Goal: Transaction & Acquisition: Purchase product/service

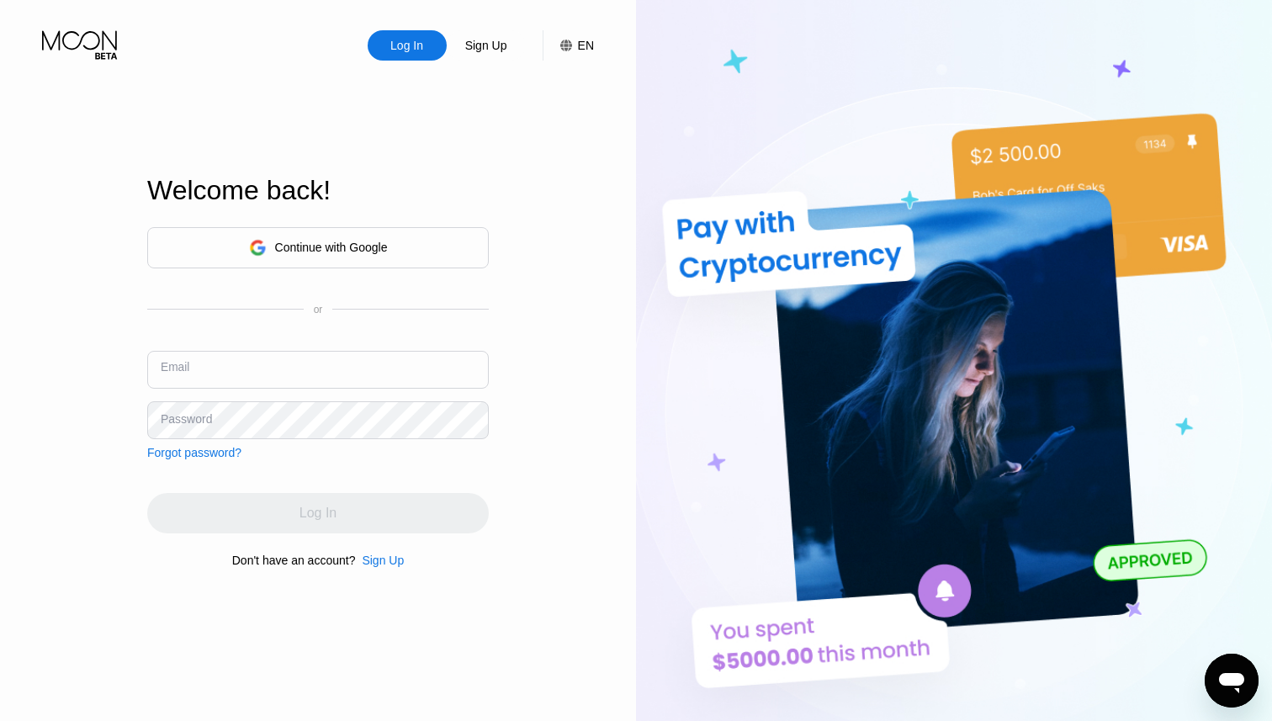
click at [377, 360] on input "text" at bounding box center [318, 370] width 342 height 38
type input "[EMAIL_ADDRESS][DOMAIN_NAME]"
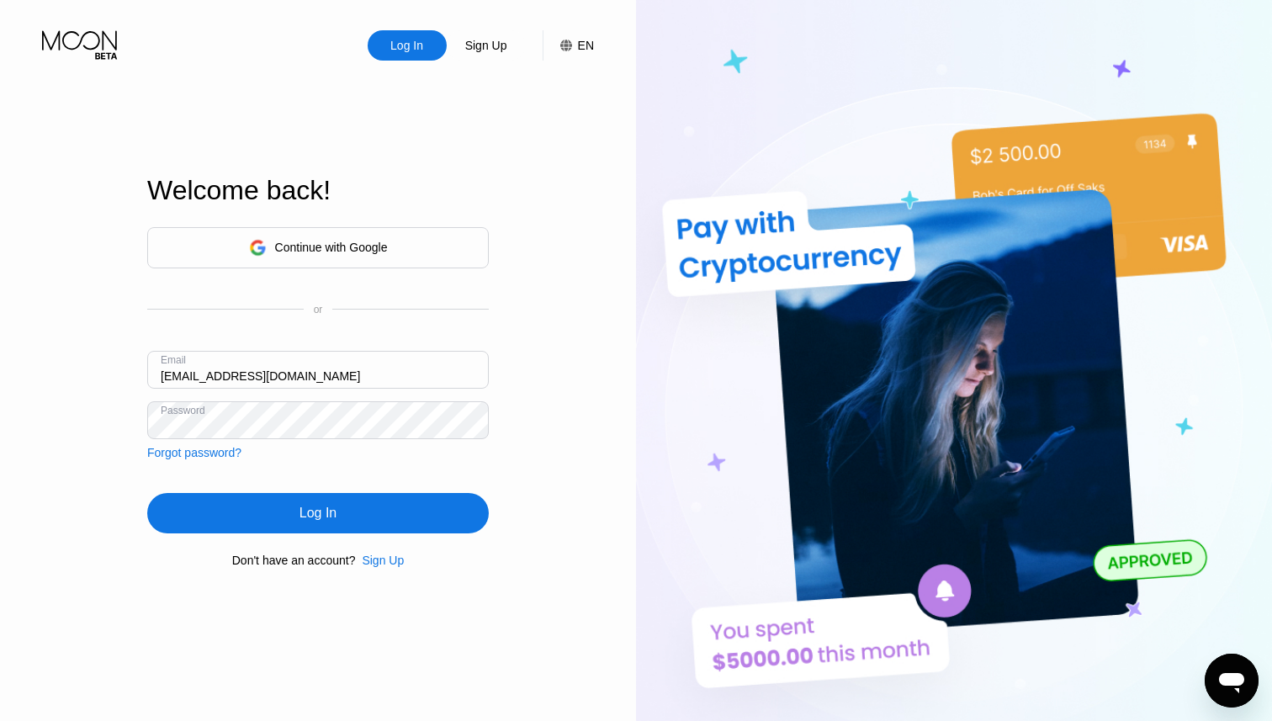
click at [355, 512] on div "Log In" at bounding box center [318, 513] width 342 height 40
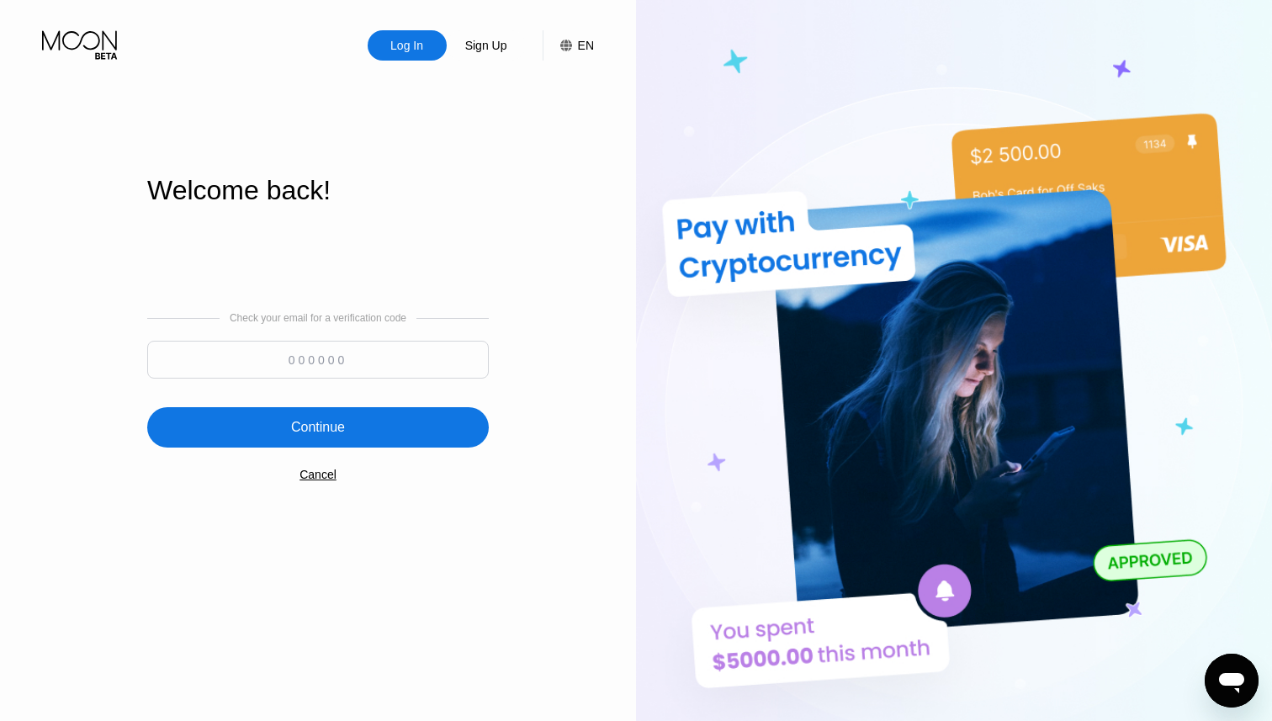
click at [379, 355] on input at bounding box center [318, 360] width 342 height 38
type input "405213"
click at [406, 431] on div "Continue" at bounding box center [318, 427] width 342 height 40
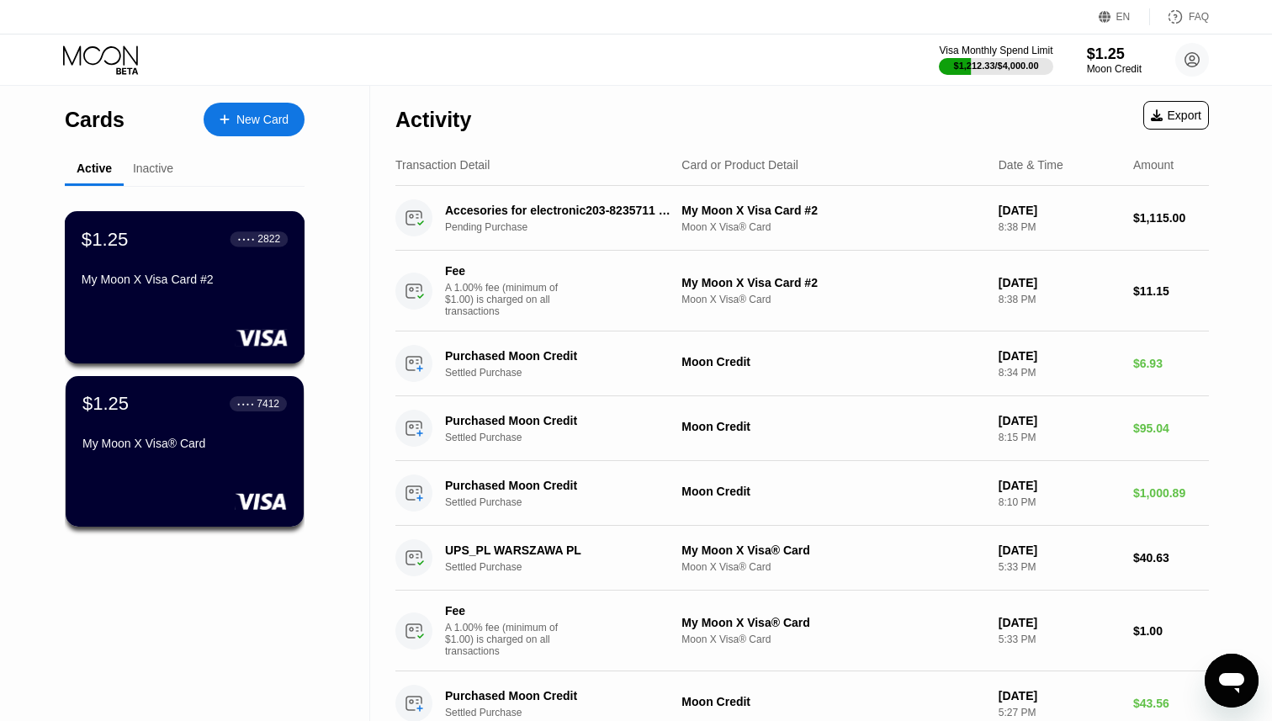
click at [231, 297] on div "$1.25 ● ● ● ● 2822 My Moon X Visa Card #2" at bounding box center [185, 287] width 241 height 152
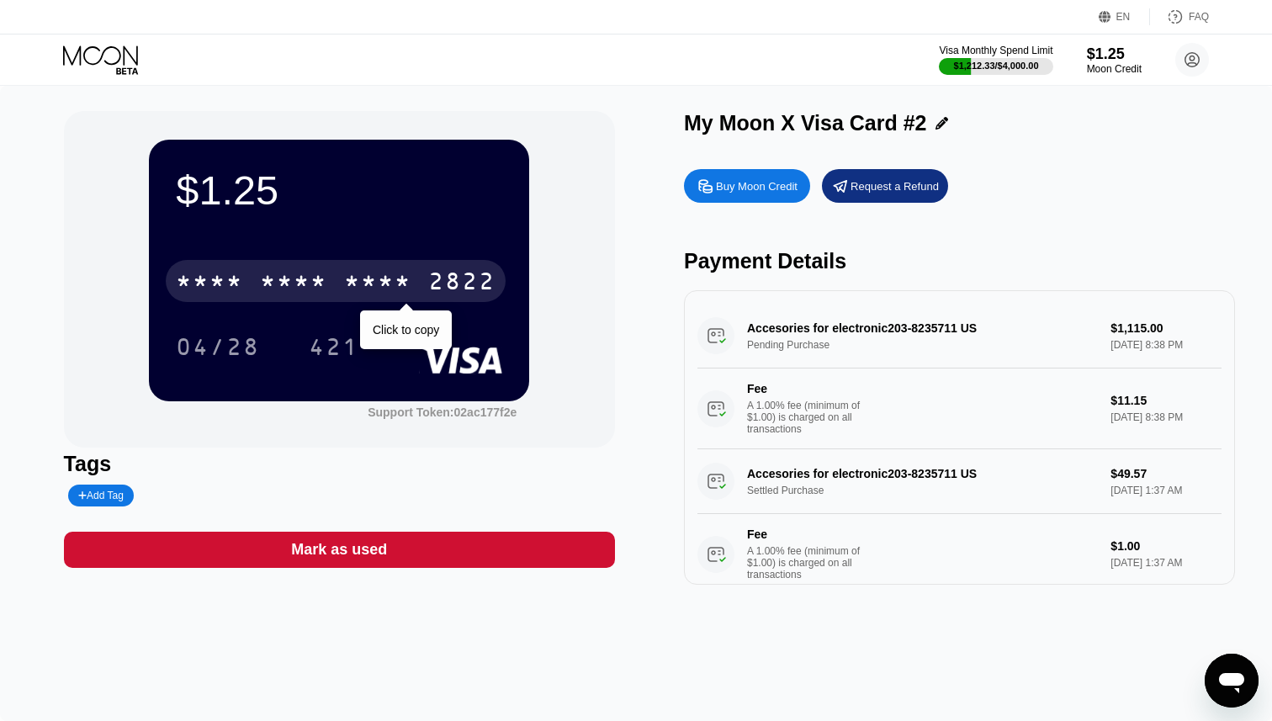
click at [455, 289] on div "2822" at bounding box center [461, 283] width 67 height 27
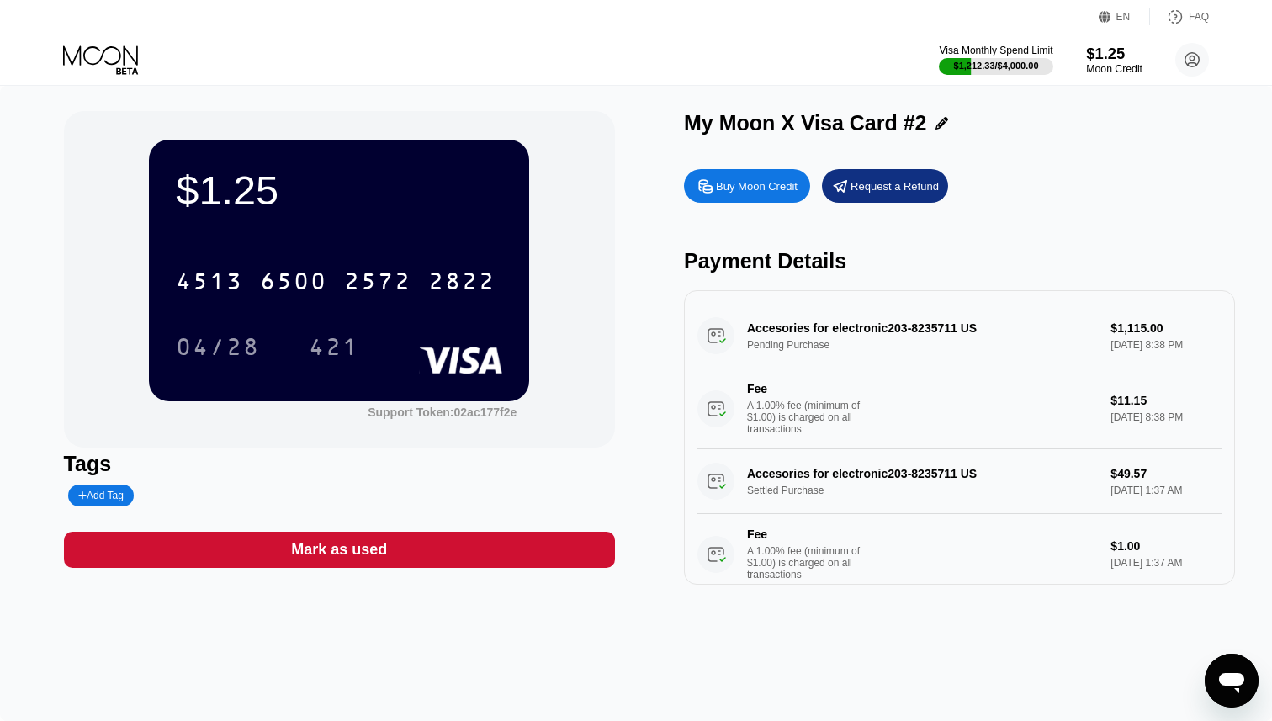
click at [1101, 58] on div "$1.25" at bounding box center [1114, 54] width 56 height 18
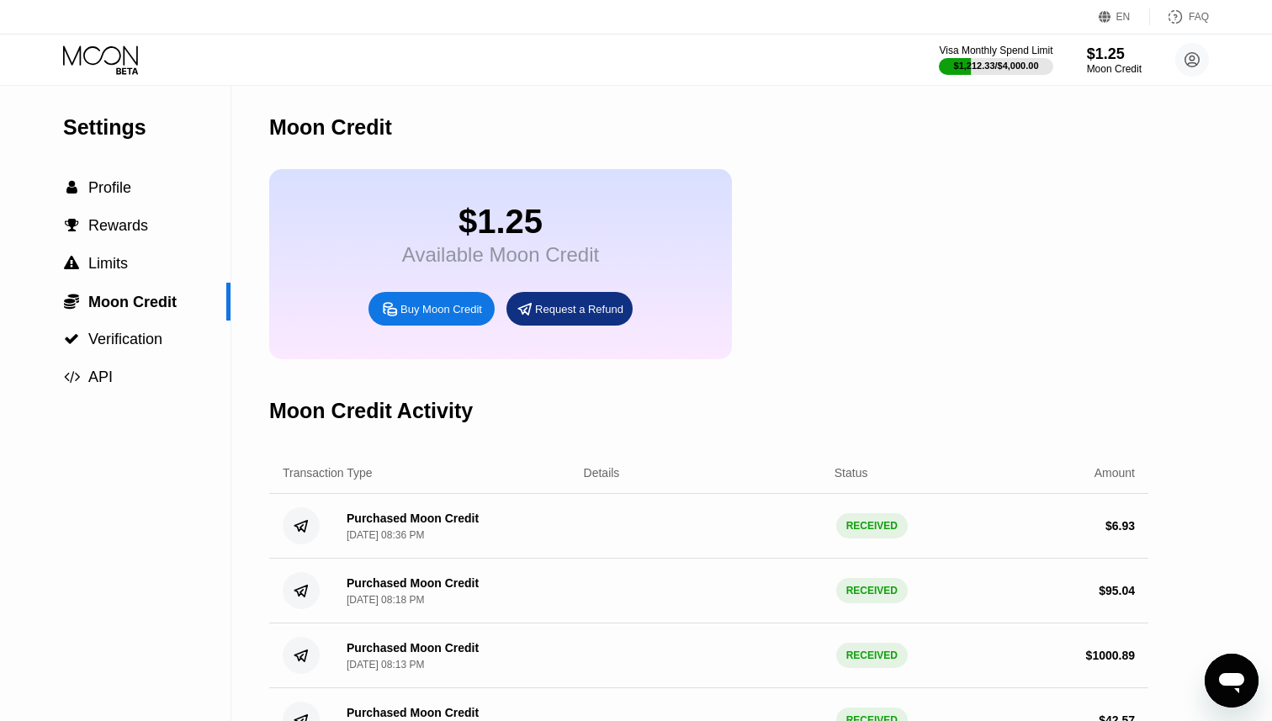
click at [429, 314] on div "Buy Moon Credit" at bounding box center [441, 309] width 82 height 14
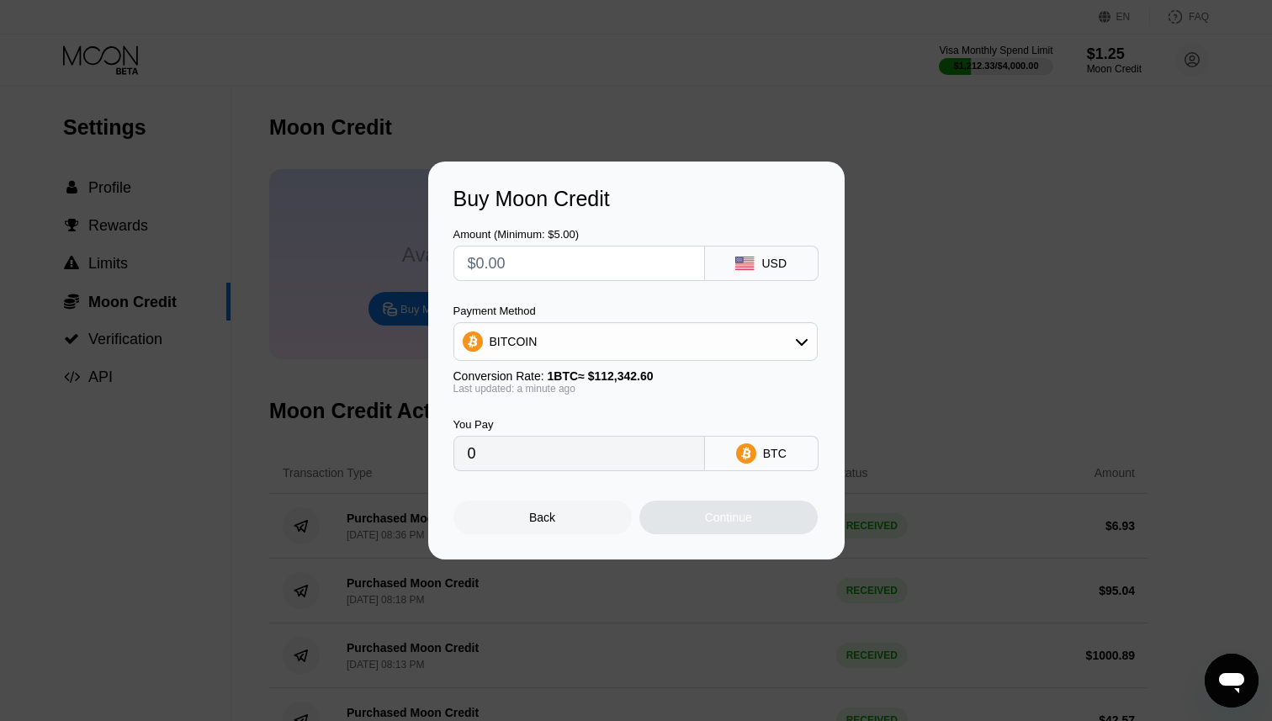
click at [581, 265] on input "text" at bounding box center [579, 264] width 223 height 34
type input "$4"
type input "0.00003561"
type input "$43"
type input "0.00038276"
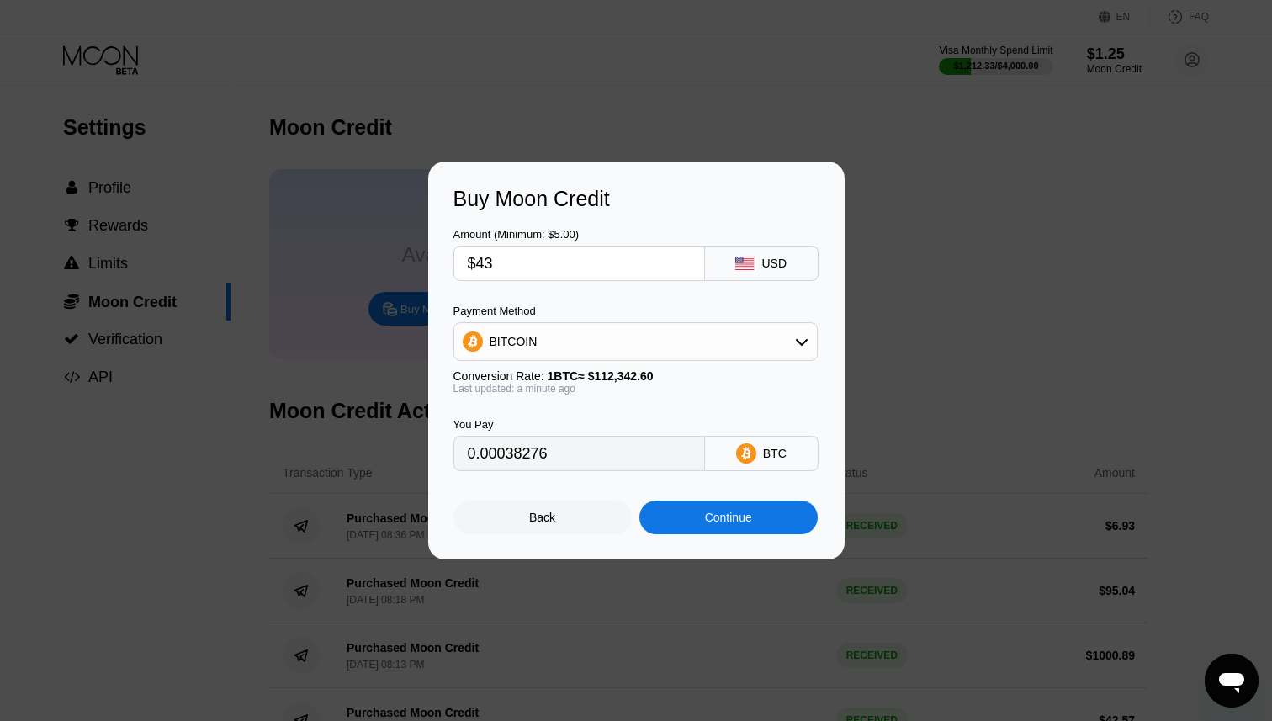
type input "$43"
click at [726, 346] on div "BITCOIN" at bounding box center [635, 342] width 363 height 34
click at [625, 427] on div "USDT on TRON" at bounding box center [645, 424] width 317 height 13
type input "43.43"
click at [542, 267] on input "$43" at bounding box center [579, 264] width 223 height 34
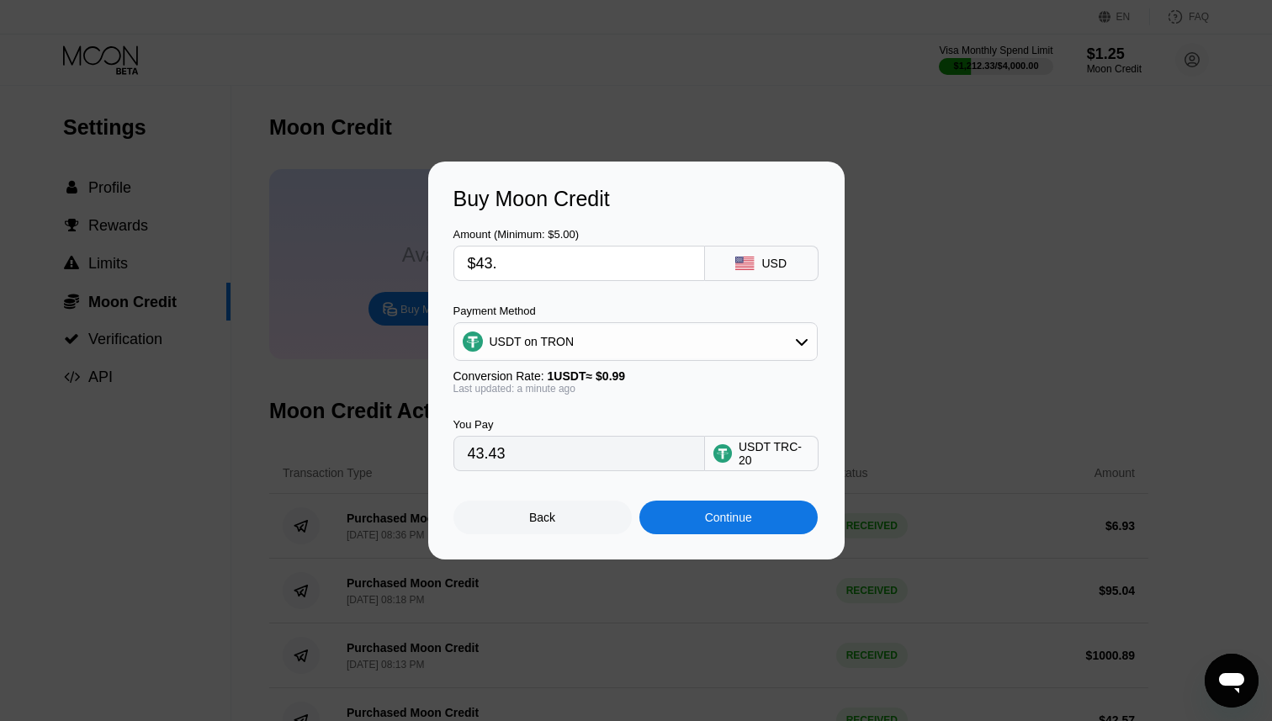
type input "$43.5"
type input "43.94"
type input "$43.56"
type input "44.00"
type input "$43.56"
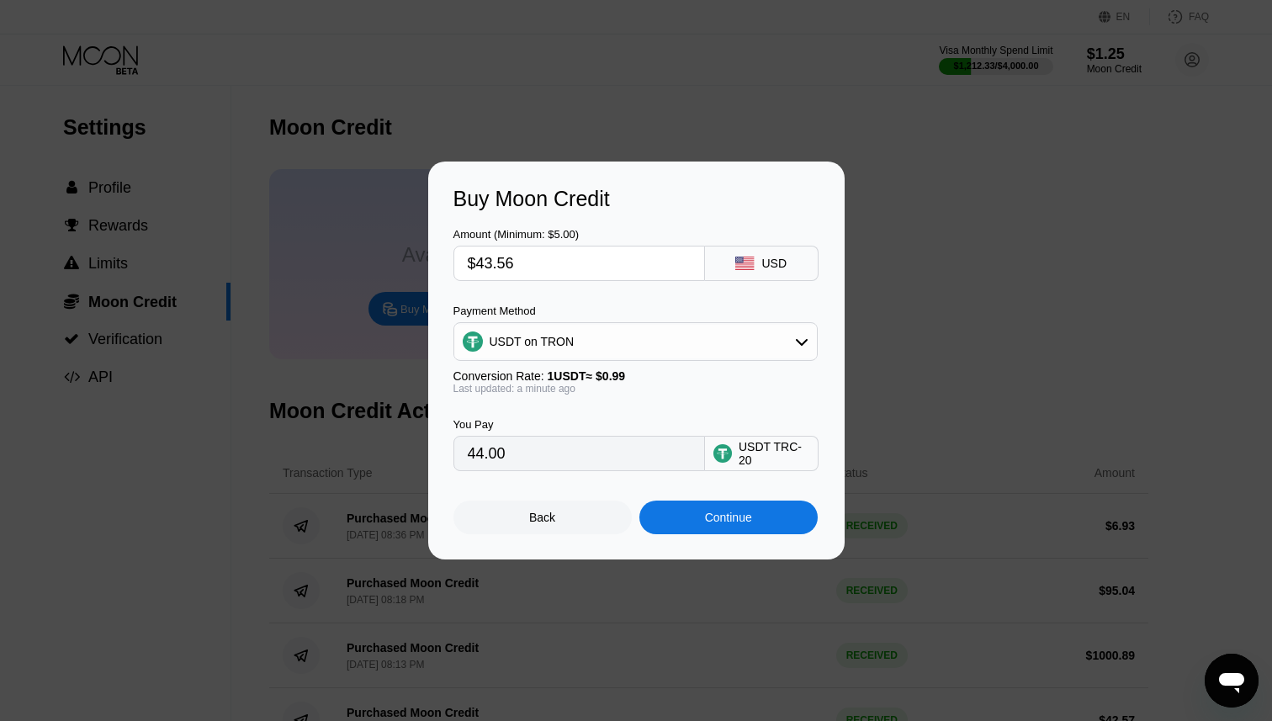
click at [676, 400] on div "You Pay 44.00 USDT TRC-20" at bounding box center [636, 433] width 366 height 77
click at [737, 518] on div "Continue" at bounding box center [728, 517] width 47 height 13
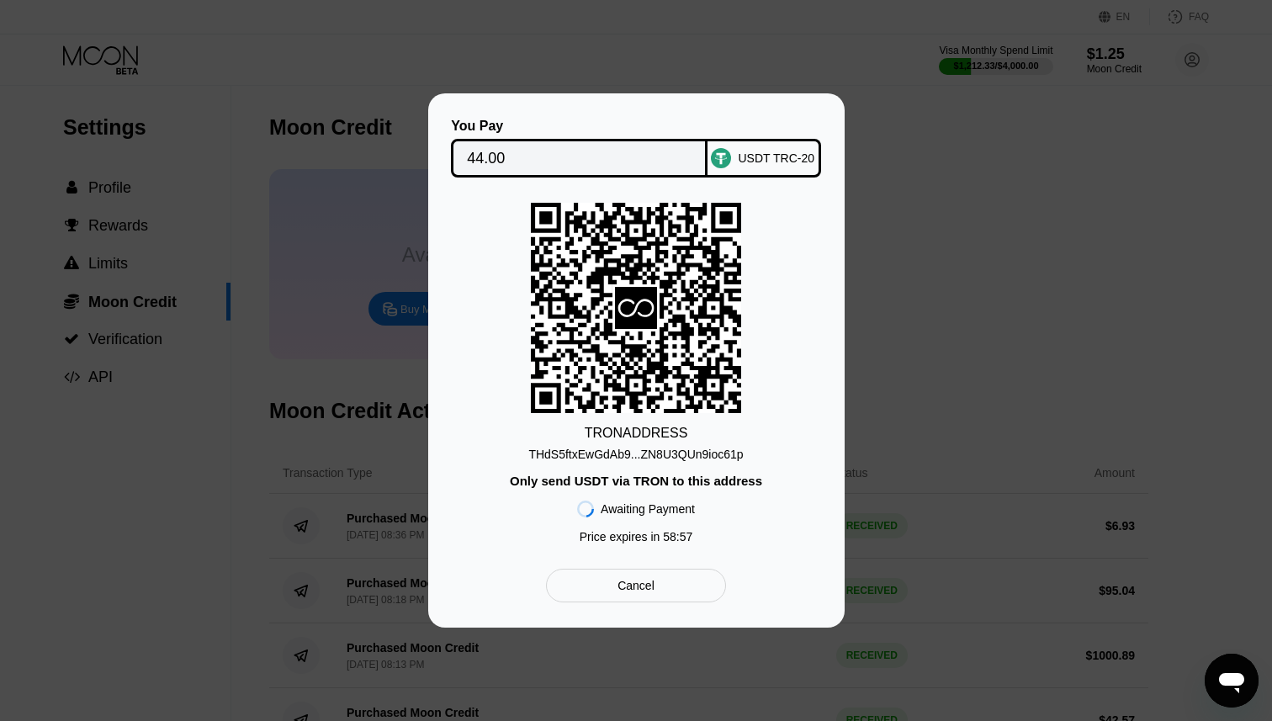
click at [684, 455] on div "THdS5ftxEwGdAb9...ZN8U3QUn9ioc61p" at bounding box center [635, 454] width 215 height 13
click at [687, 720] on div at bounding box center [636, 360] width 1272 height 721
click at [792, 321] on div "TRON ADDRESS THdS5ftxEwGdAb9...ZN8U3QUn9ioc61p Only send USDT via TRON to this …" at bounding box center [636, 377] width 366 height 349
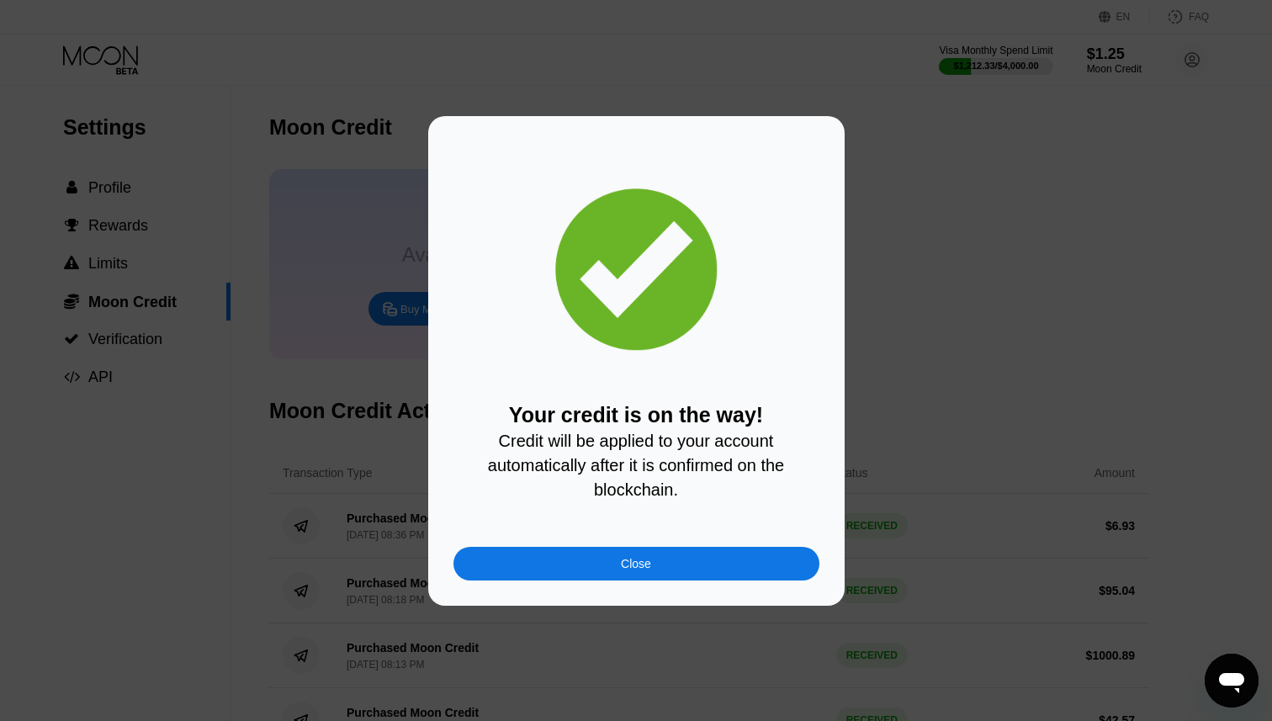
click at [659, 565] on div "Close" at bounding box center [636, 564] width 366 height 34
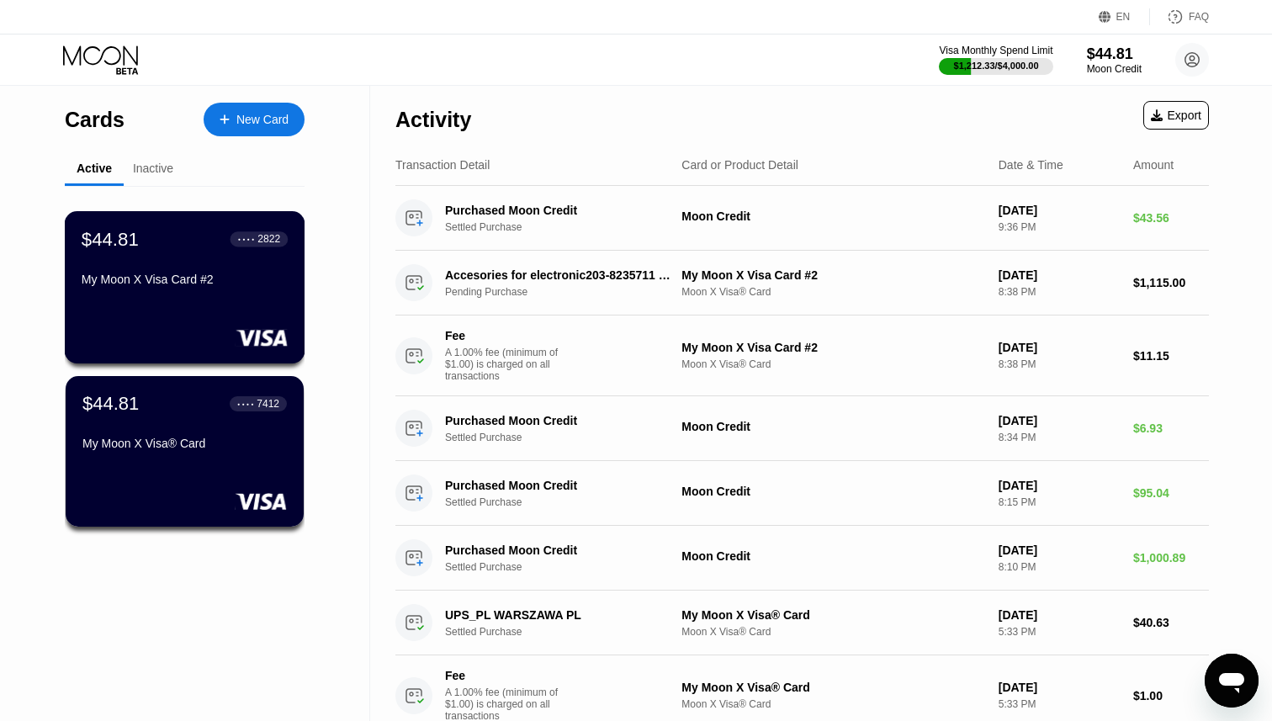
click at [205, 316] on div "$44.81 ● ● ● ● 2822 My Moon X Visa Card #2" at bounding box center [185, 287] width 241 height 152
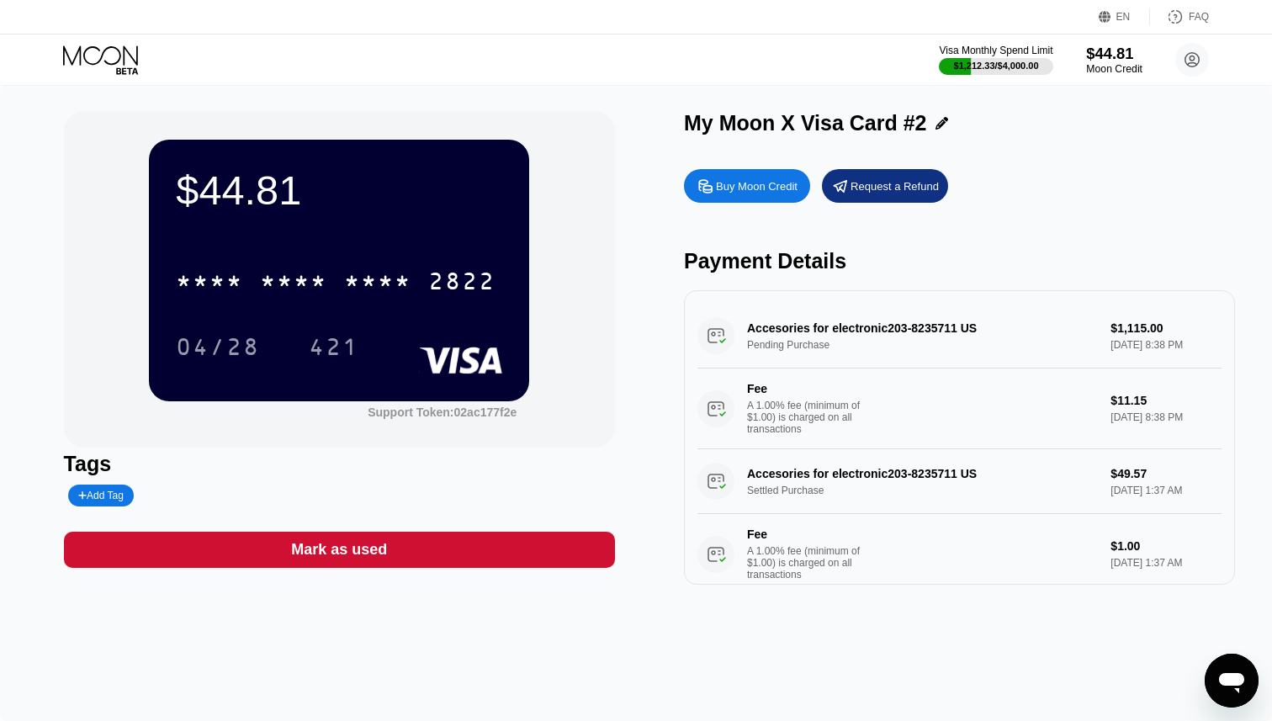
click at [1116, 51] on div "$44.81" at bounding box center [1114, 54] width 56 height 18
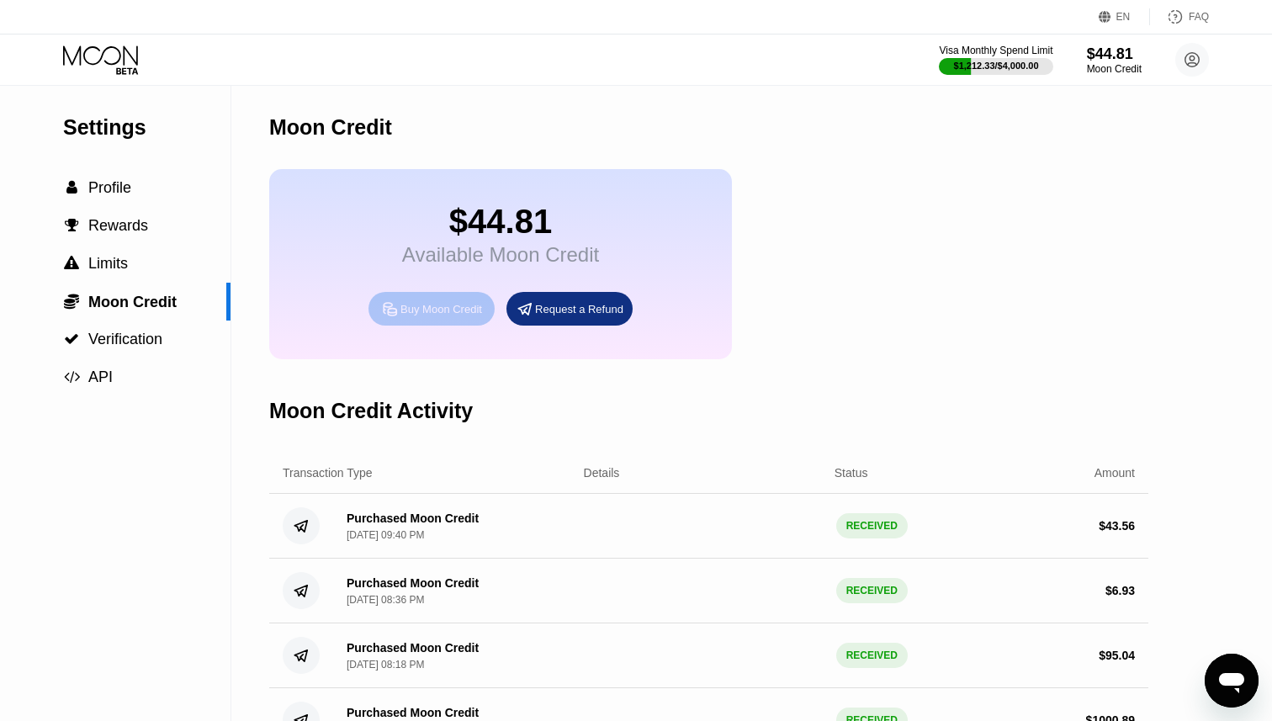
click at [442, 316] on div "Buy Moon Credit" at bounding box center [441, 309] width 82 height 14
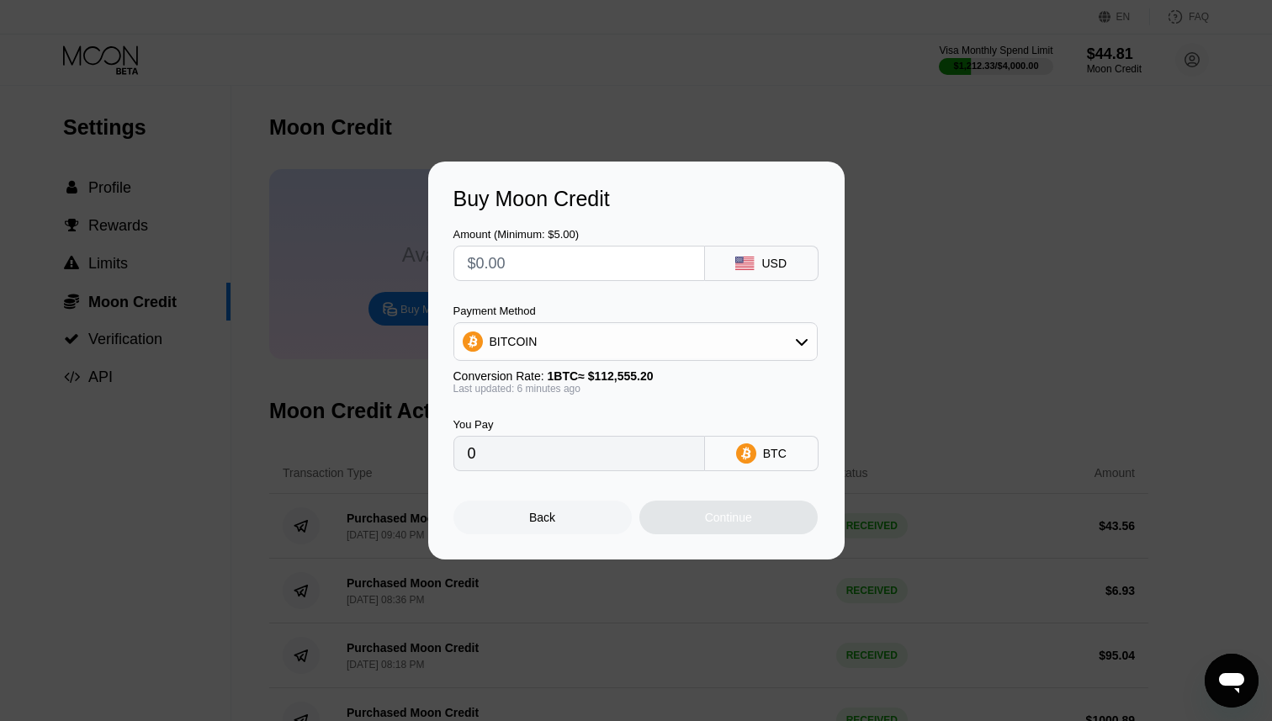
click at [578, 262] on input "text" at bounding box center [579, 264] width 223 height 34
click at [630, 337] on div "BITCOIN" at bounding box center [635, 342] width 363 height 34
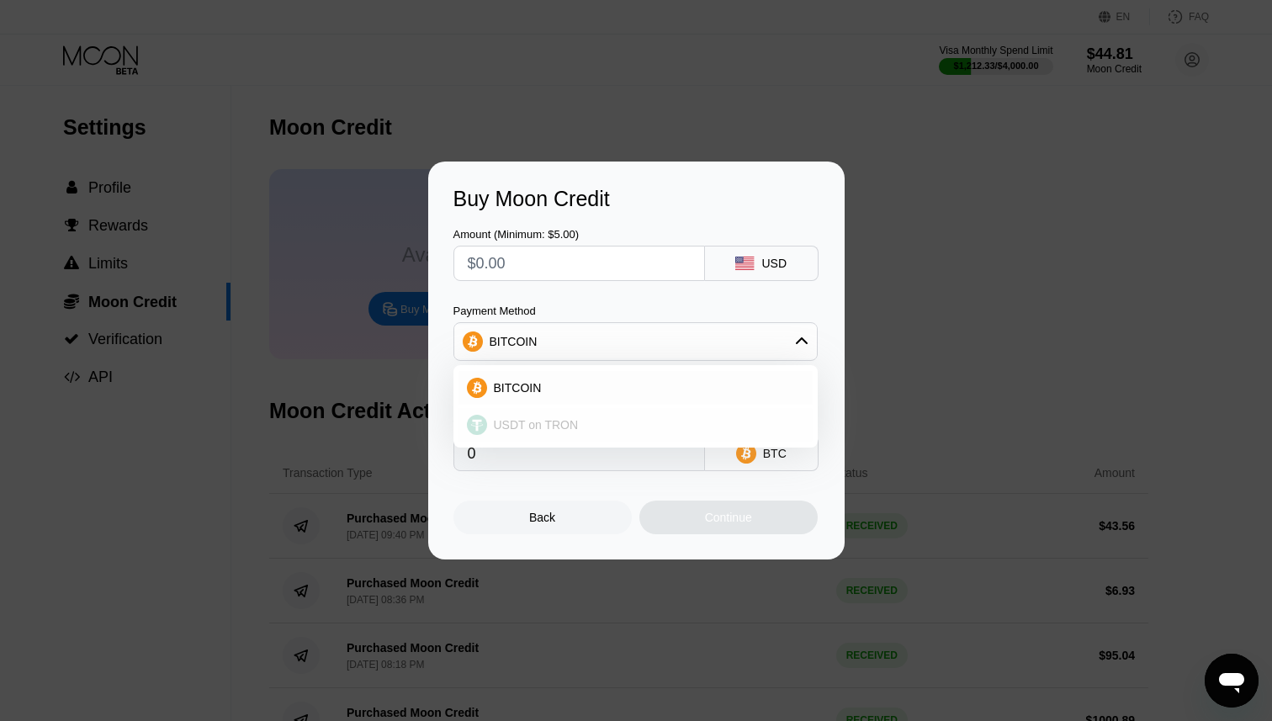
click at [555, 413] on div "USDT on TRON" at bounding box center [636, 425] width 354 height 34
type input "0.00"
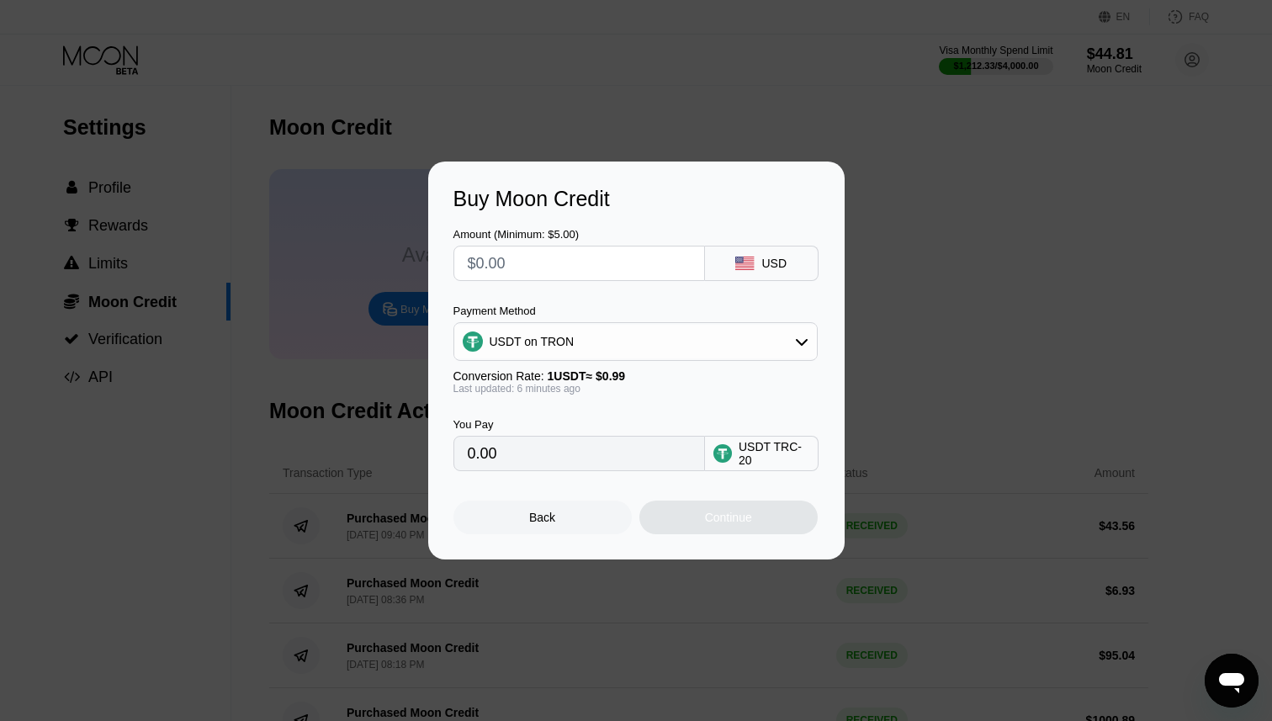
click at [561, 257] on input "text" at bounding box center [579, 264] width 223 height 34
type input "$1"
type input "1.01"
type input "$18"
type input "18.18"
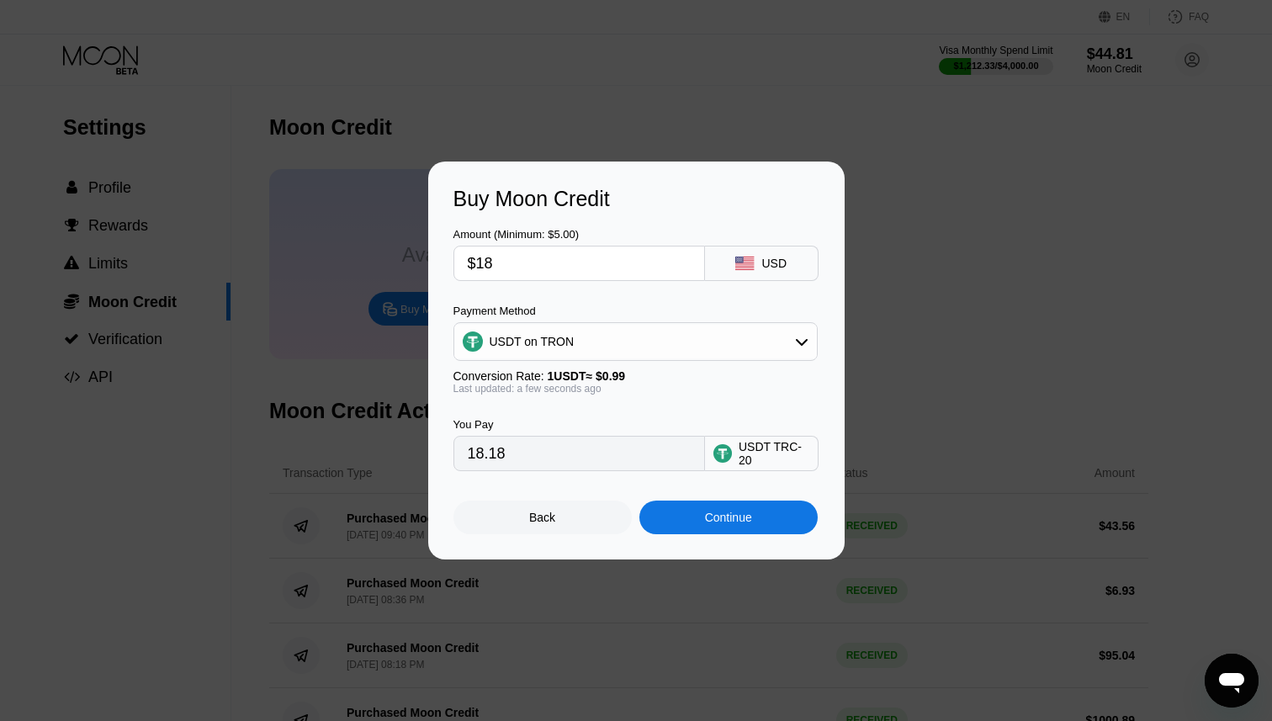
type input "$183"
type input "184.85"
type input "$1839"
type input "1857.58"
click at [657, 400] on div "You Pay 1857.58 USDT TRC-20" at bounding box center [636, 433] width 366 height 77
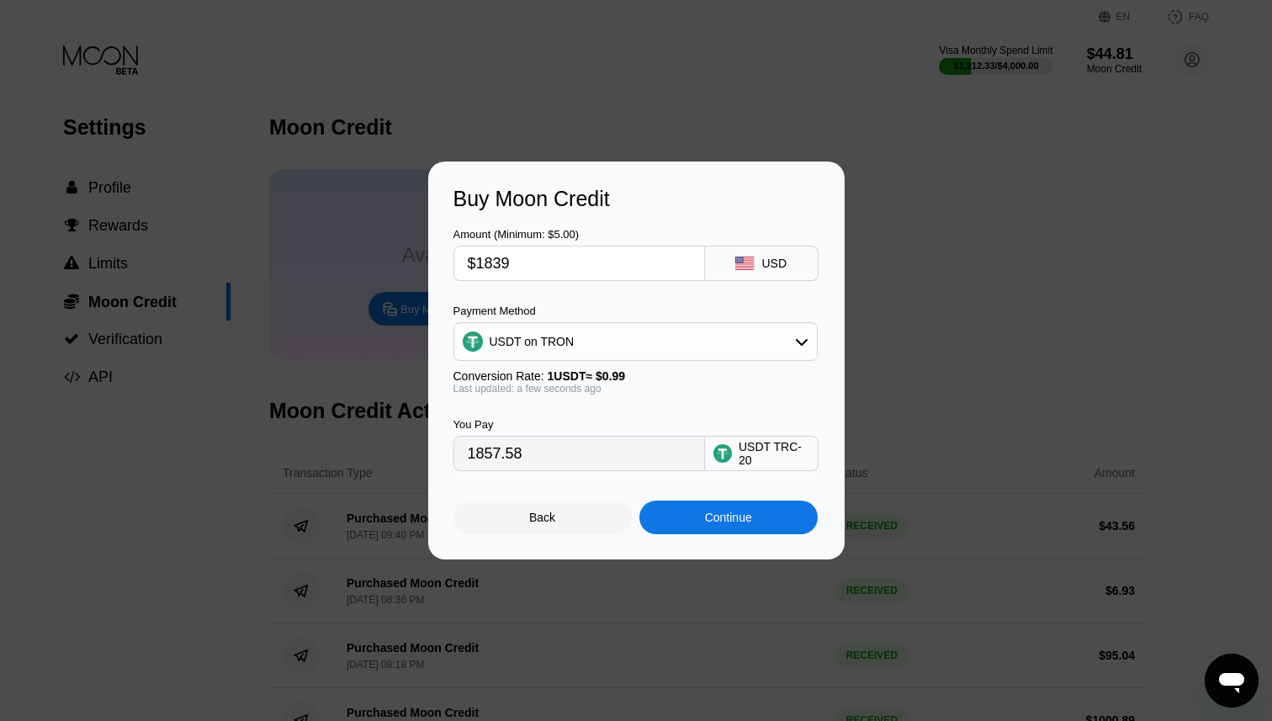
click at [533, 265] on input "$1839" at bounding box center [579, 264] width 223 height 34
type input "$183"
type input "184.85"
type input "$18"
type input "18.18"
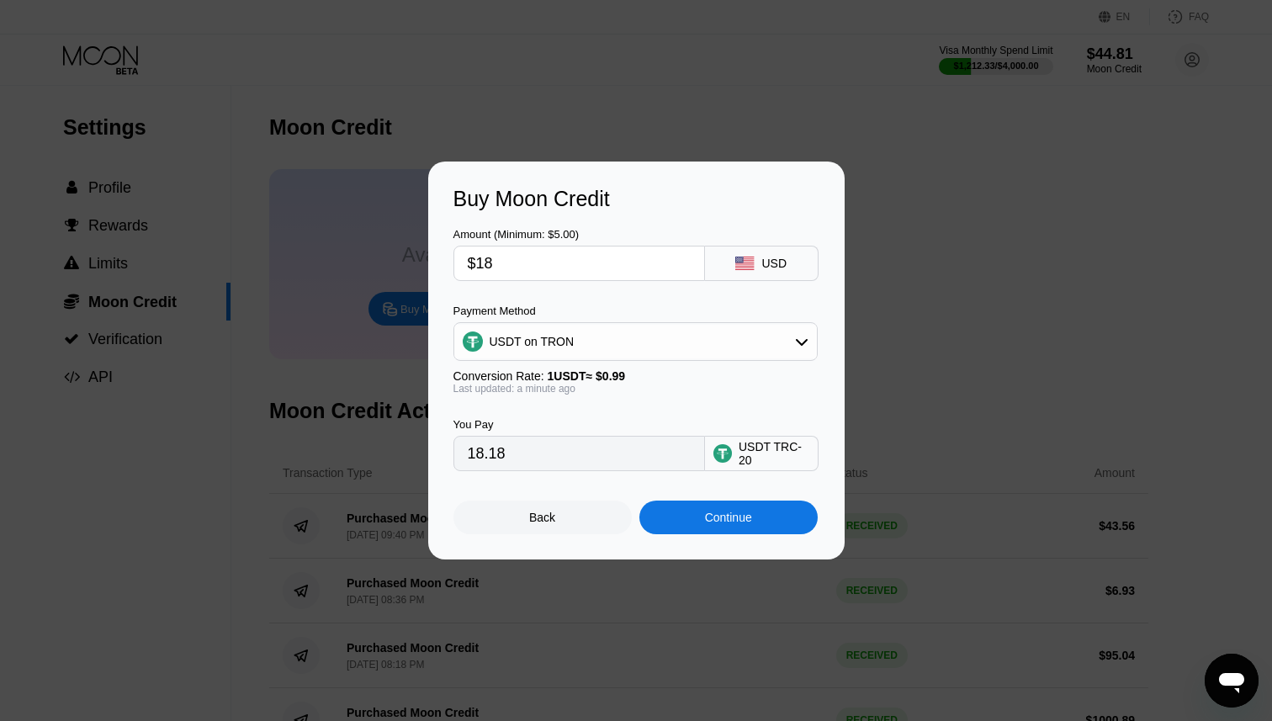
type input "$186"
type input "187.88"
type input "$1867"
type input "1885.86"
click at [678, 394] on div "Last updated: a minute ago" at bounding box center [635, 389] width 364 height 12
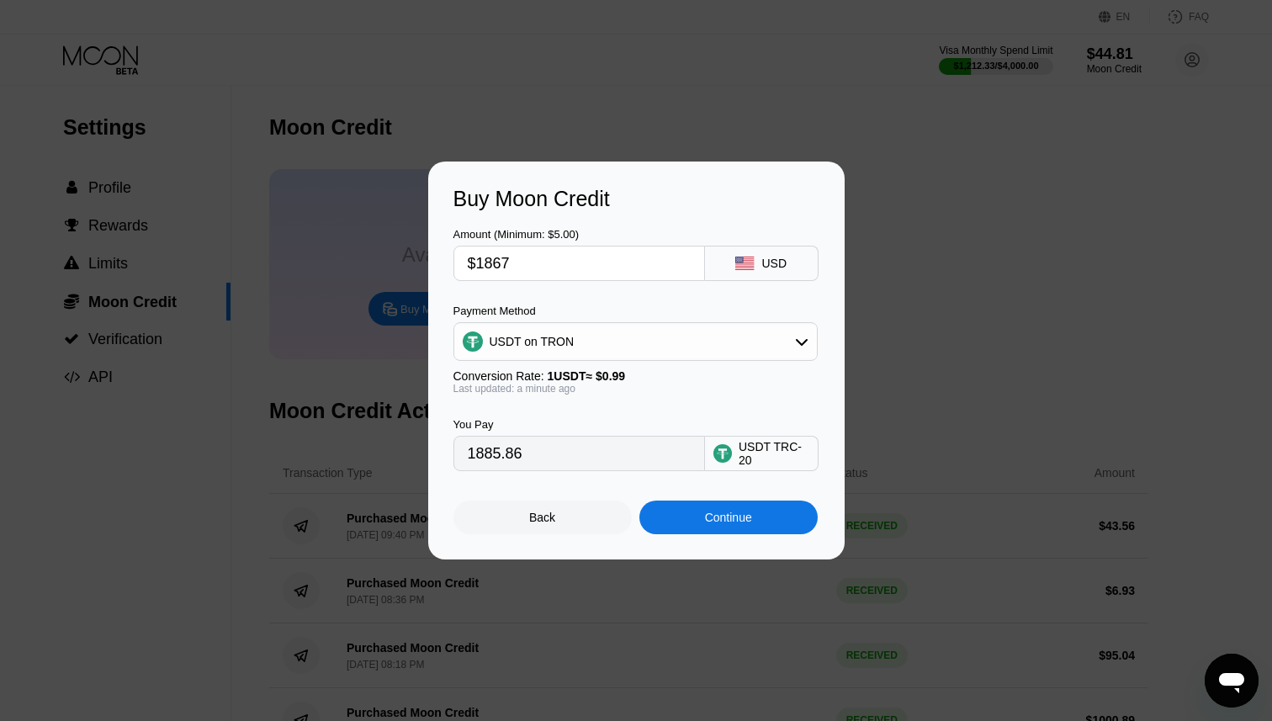
click at [529, 267] on input "$1867" at bounding box center [579, 264] width 223 height 34
type input "$1"
type input "1.01"
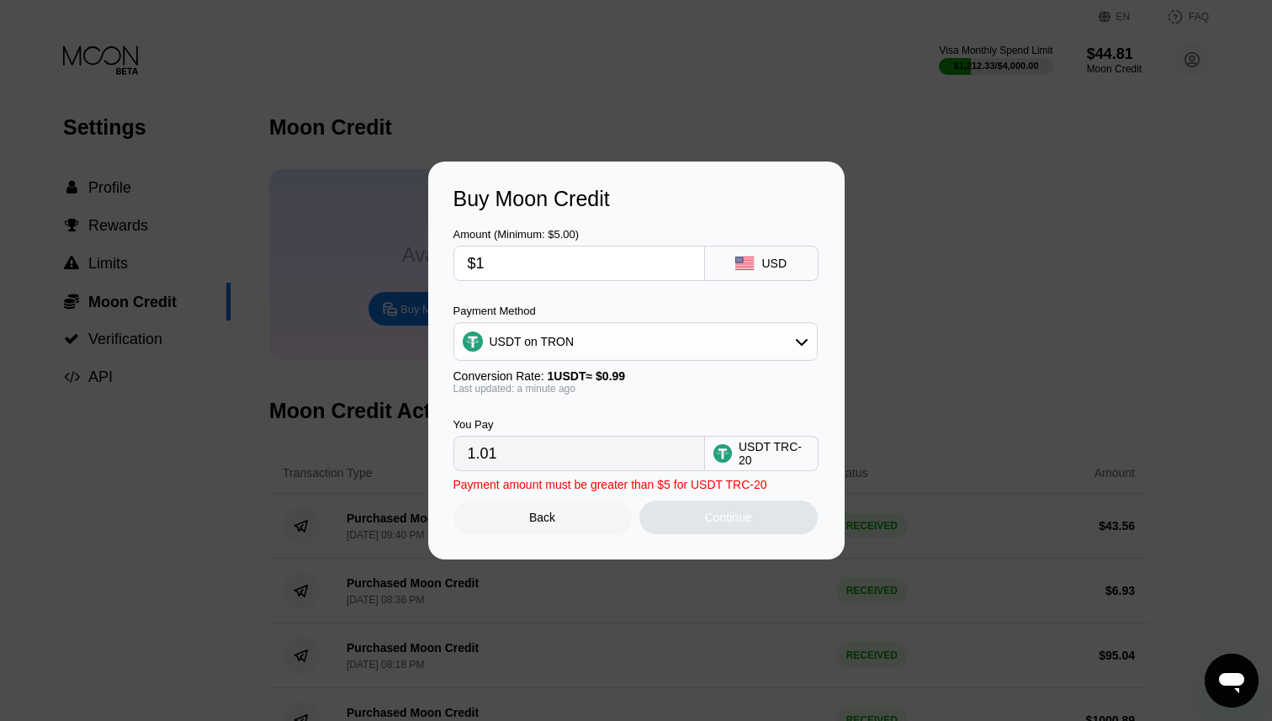
type input "$17"
type input "17.17"
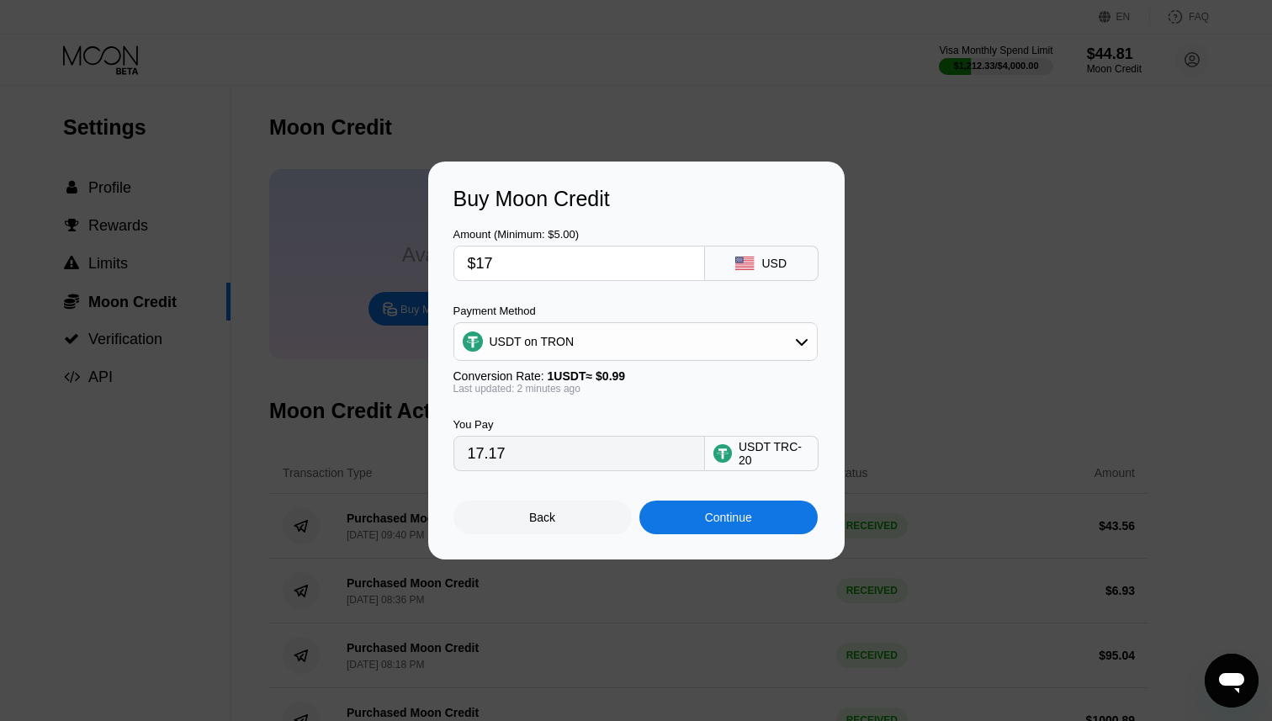
type input "$174"
type input "175.76"
type input "$1740"
type input "1757.58"
type input "$1740"
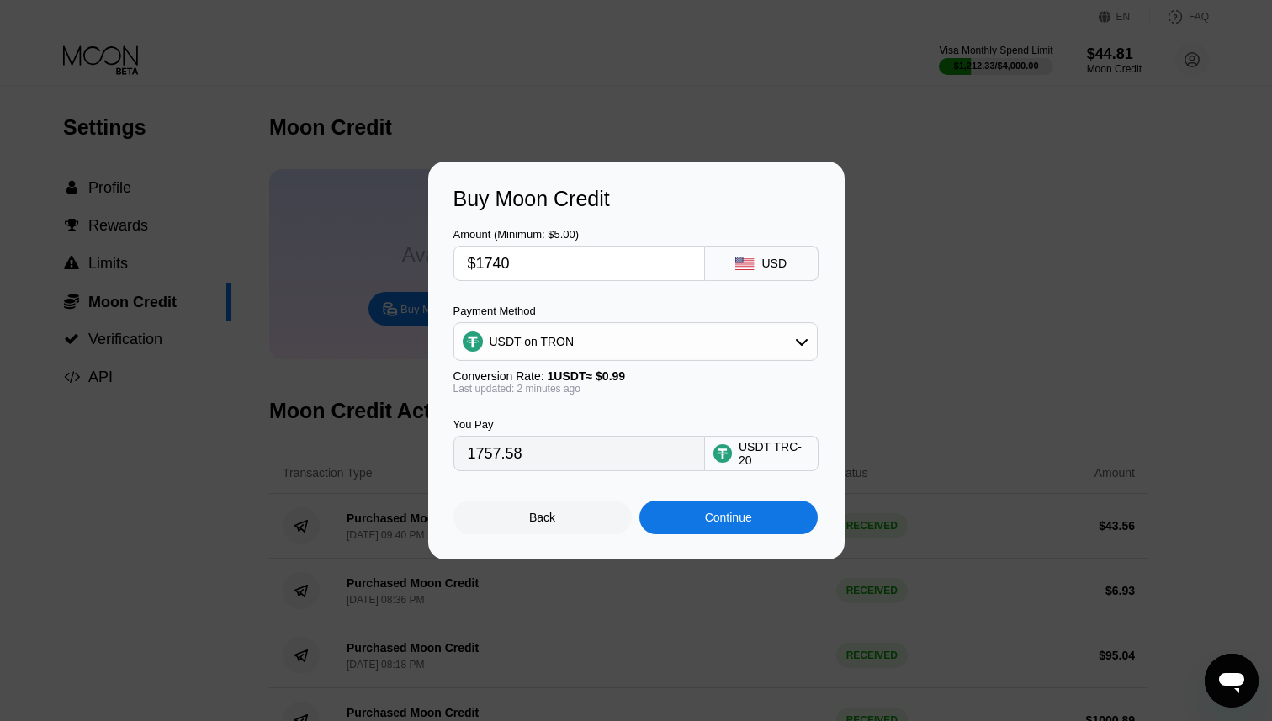
click at [863, 160] on div at bounding box center [636, 360] width 1272 height 721
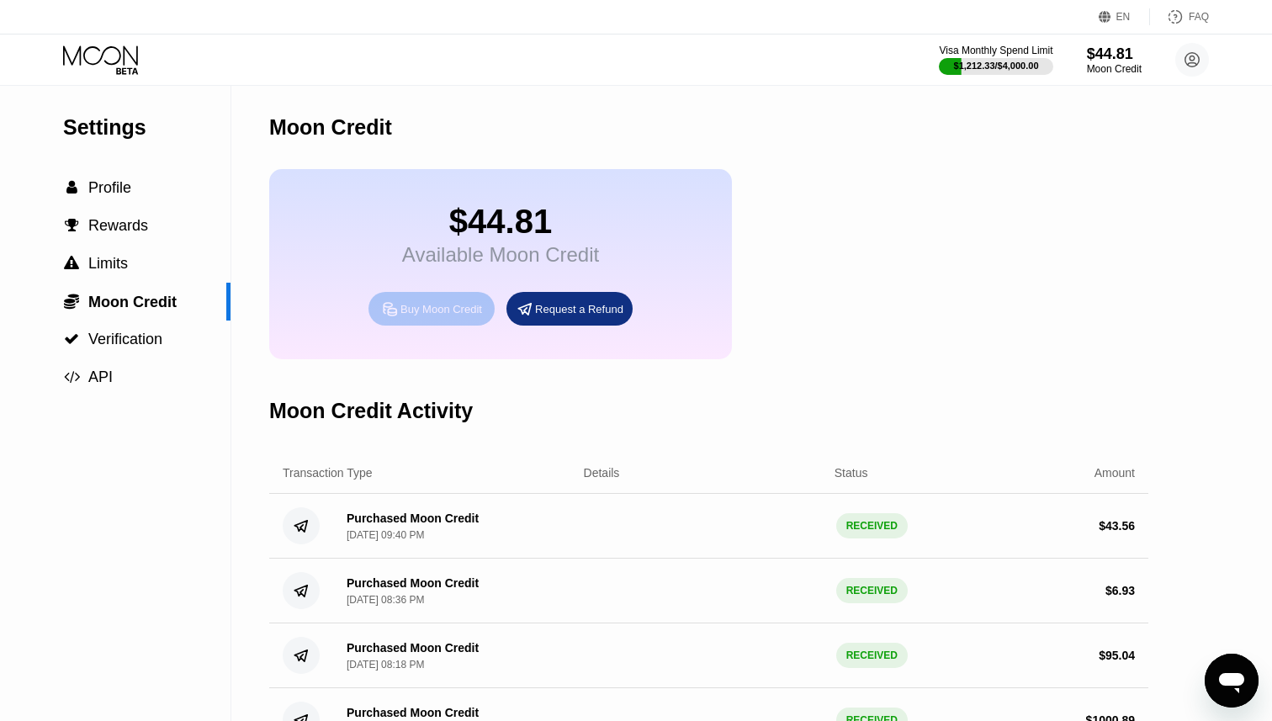
click at [444, 315] on div "Buy Moon Credit" at bounding box center [441, 309] width 82 height 14
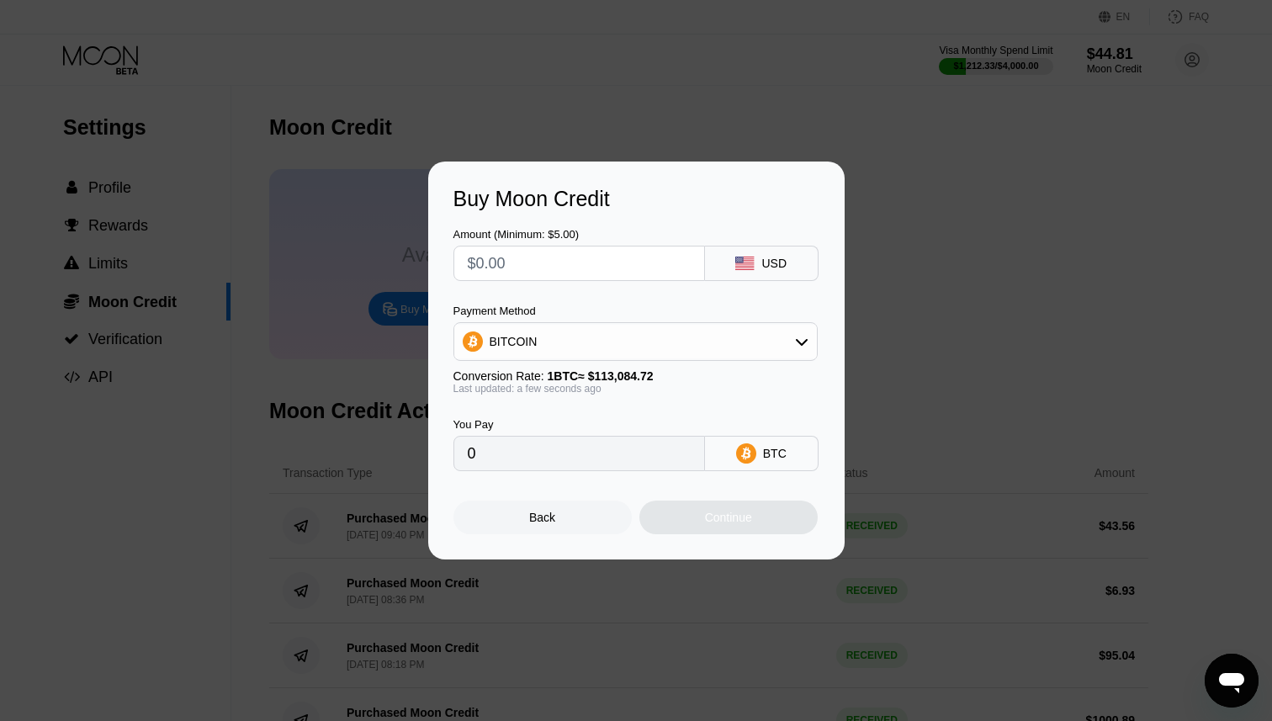
click at [590, 254] on input "text" at bounding box center [579, 264] width 223 height 34
type input "$1"
type input "0.00000885"
type input "$17"
type input "0.00015033"
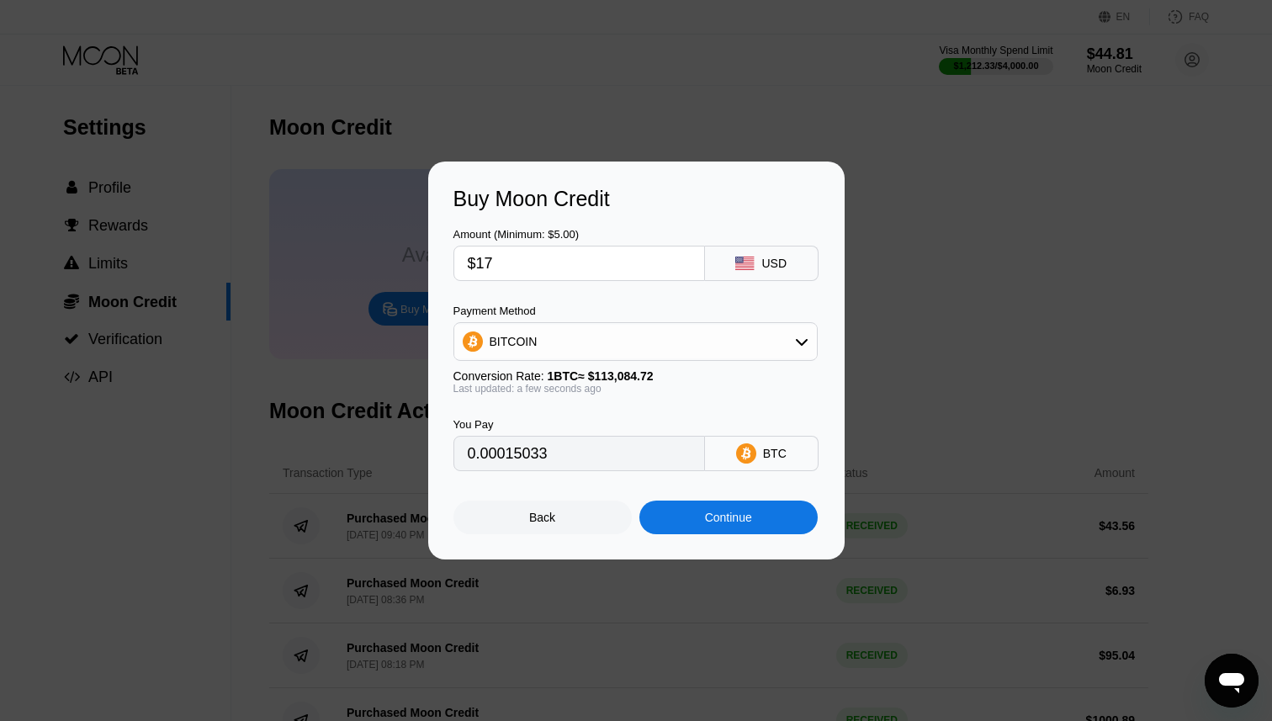
type input "$174"
type input "0.00153867"
type input "$1740"
type input "0.01538670"
type input "$1740"
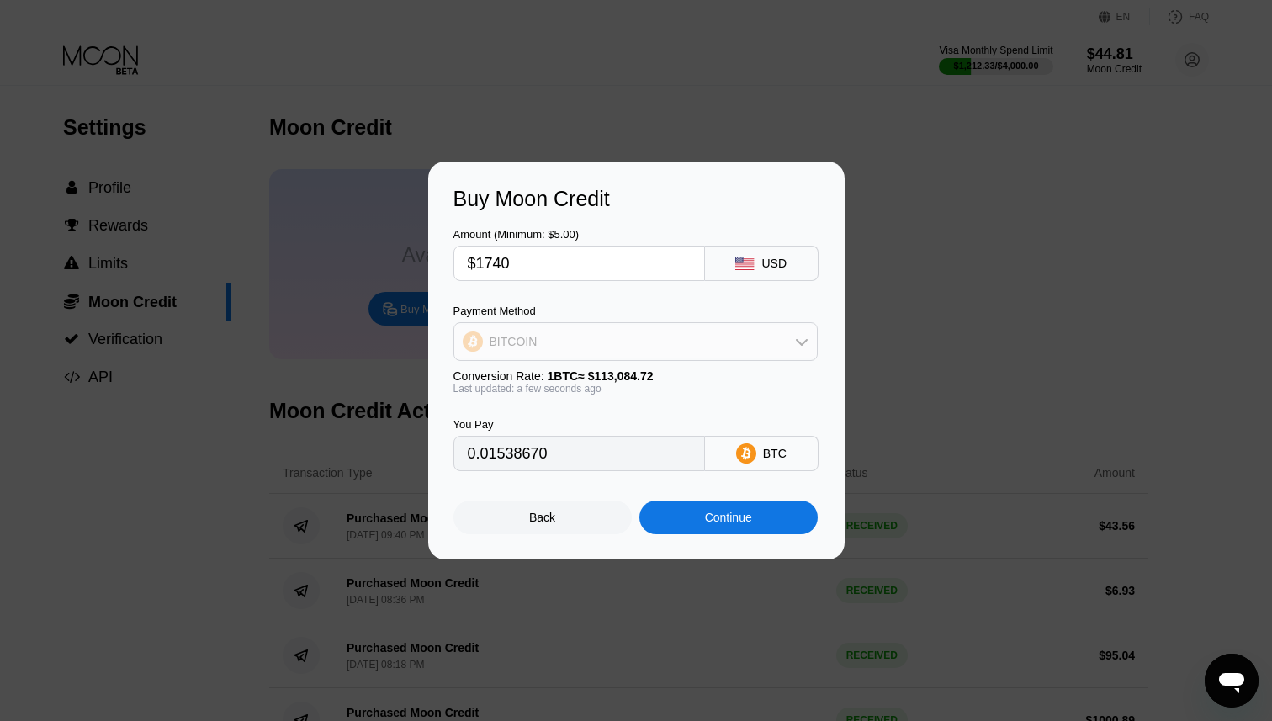
click at [581, 343] on div "BITCOIN" at bounding box center [635, 342] width 363 height 34
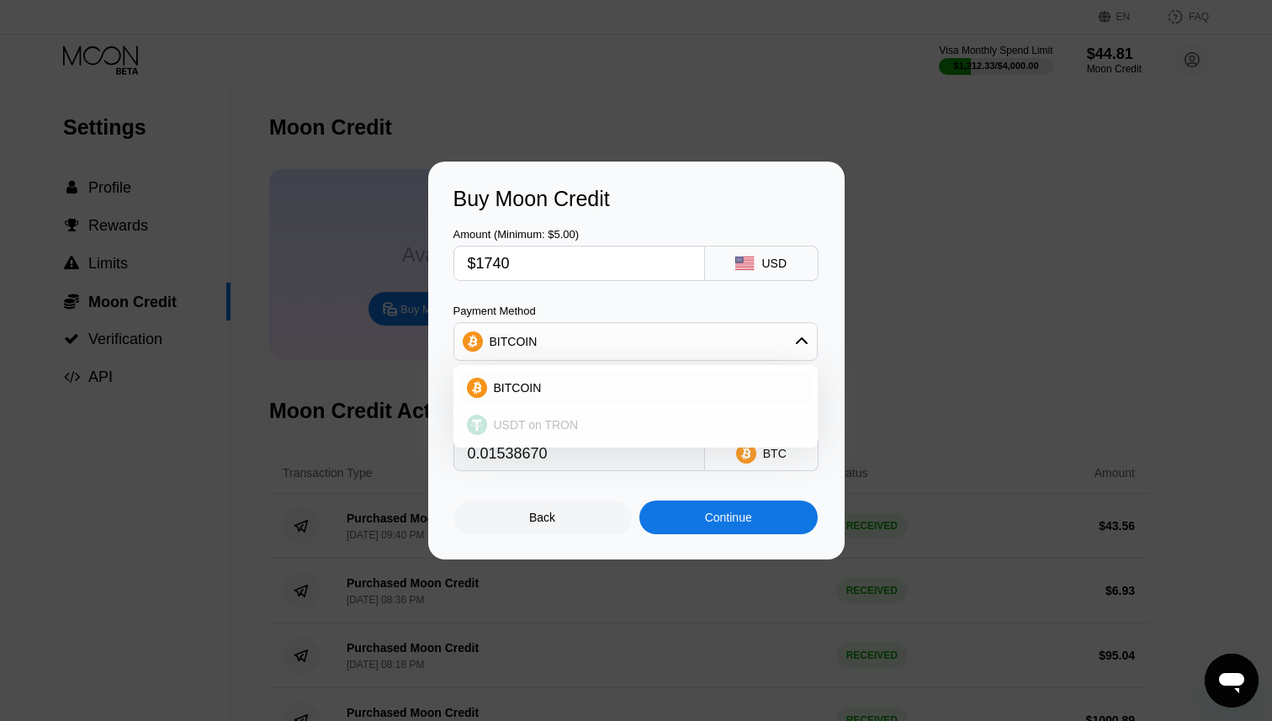
click at [571, 426] on span "USDT on TRON" at bounding box center [536, 424] width 85 height 13
type input "1757.58"
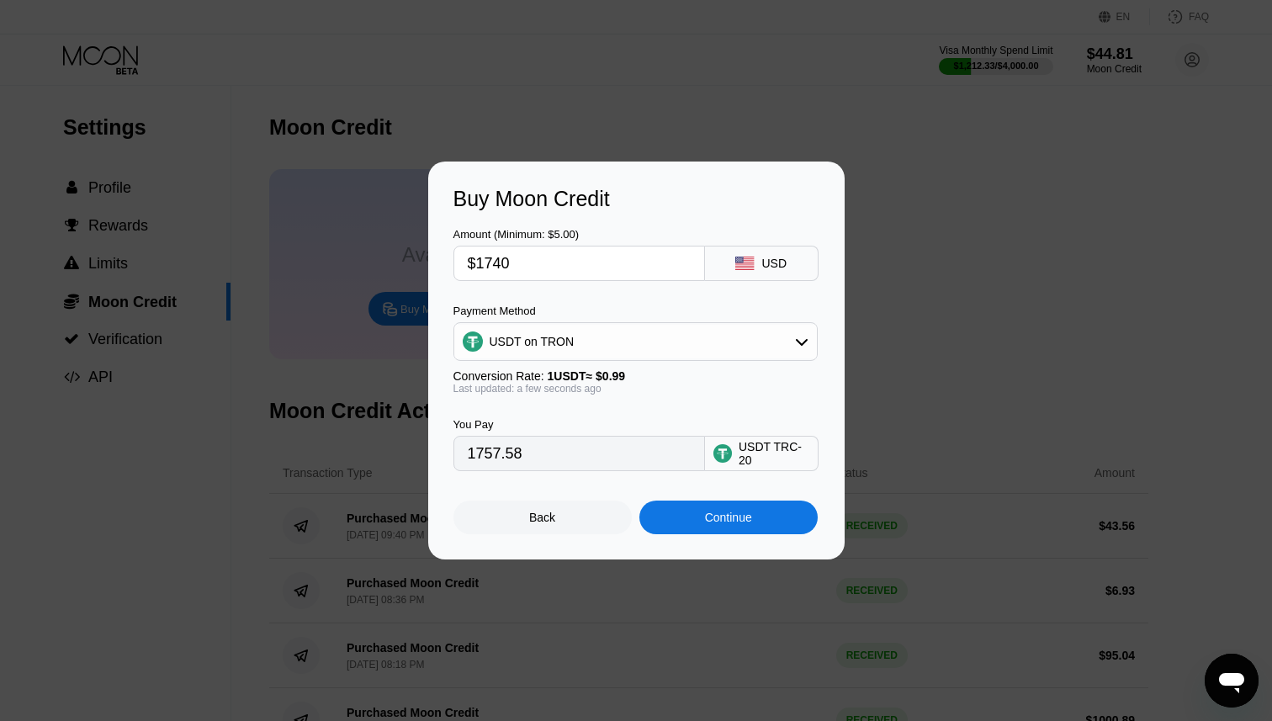
click at [545, 455] on input "1757.58" at bounding box center [579, 454] width 223 height 34
click at [538, 262] on input "$1740" at bounding box center [579, 264] width 223 height 34
type input "$1740.3"
type input "1757.88"
type input "$1740.31"
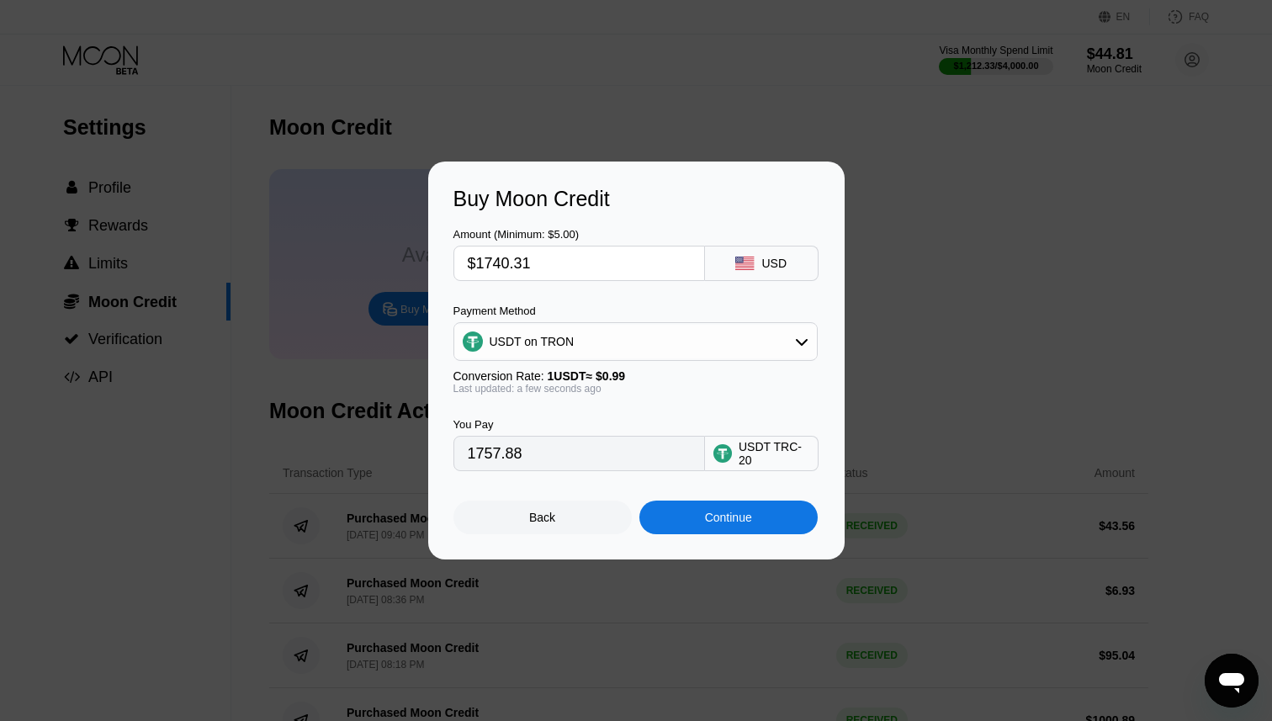
type input "1757.89"
type input "$1740.3"
type input "1757.88"
type input "$1740."
type input "1757.58"
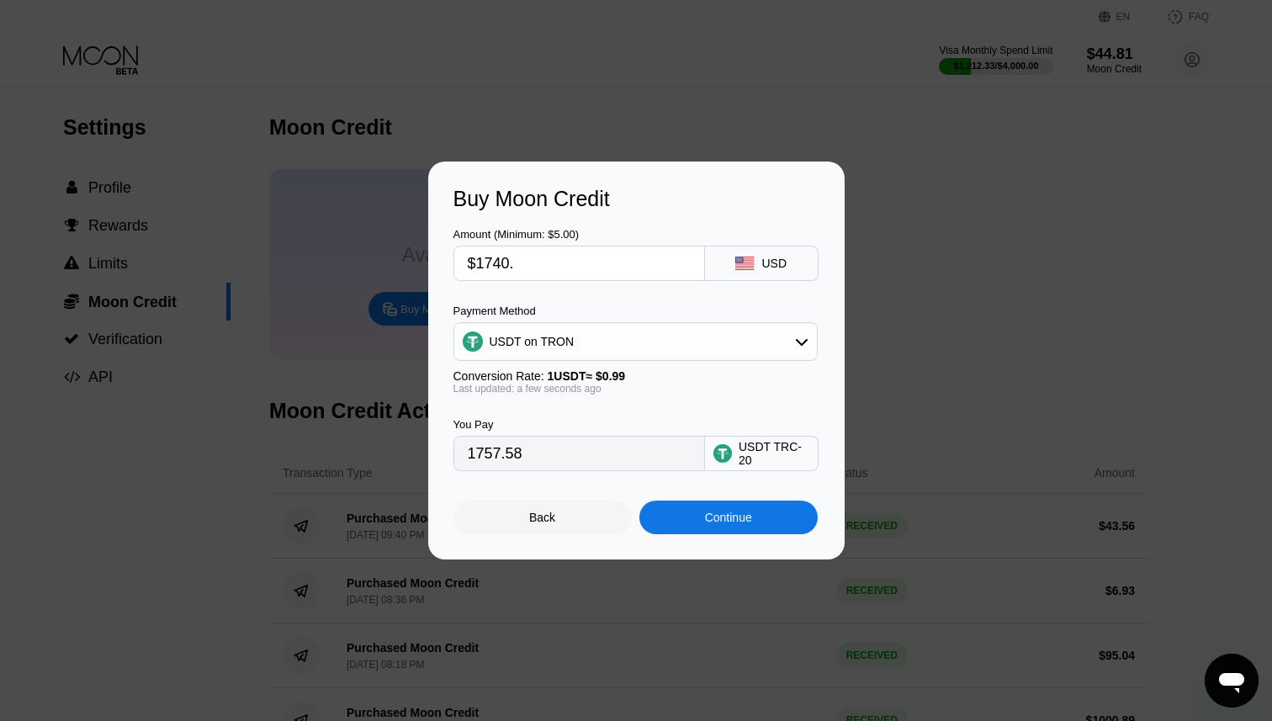
type input "$1740.4"
type input "1757.98"
type input "$1740.41"
type input "1757.99"
type input "$1740.4"
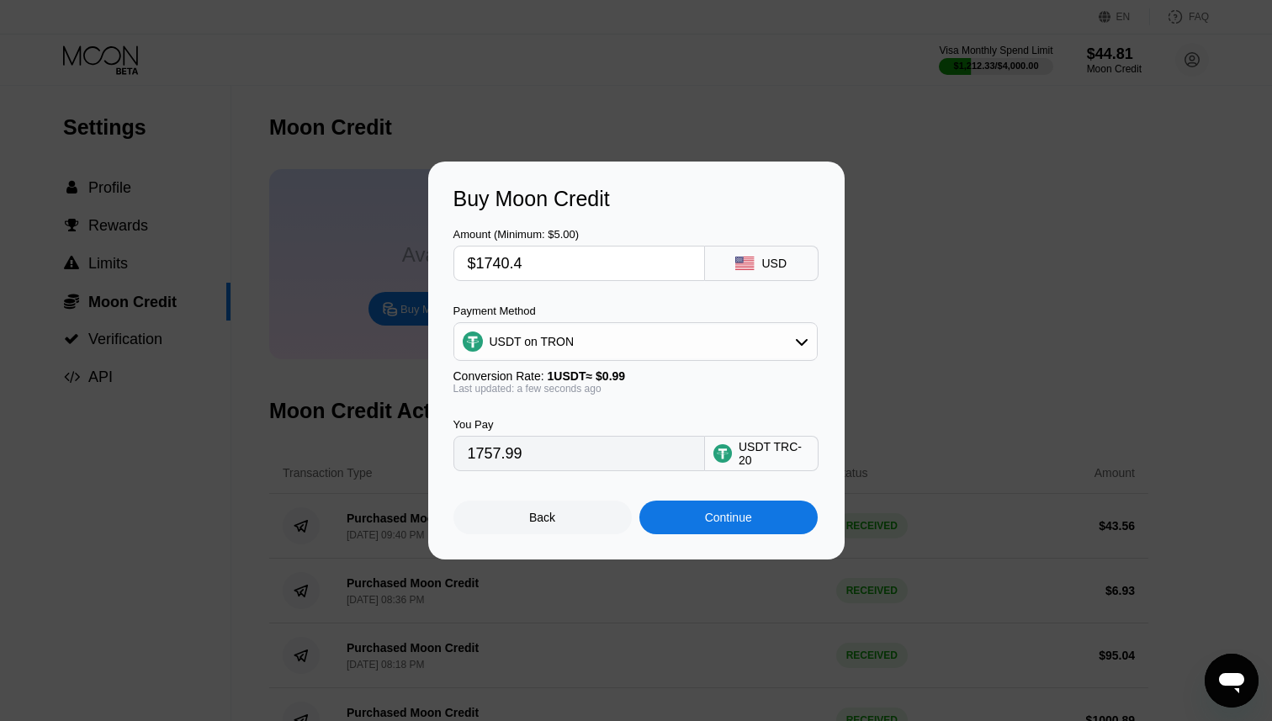
type input "1757.98"
type input "$1740.42"
type input "1758.00"
type input "$1740.42"
click at [662, 412] on div "You Pay 1758.00 USDT TRC-20" at bounding box center [636, 433] width 366 height 77
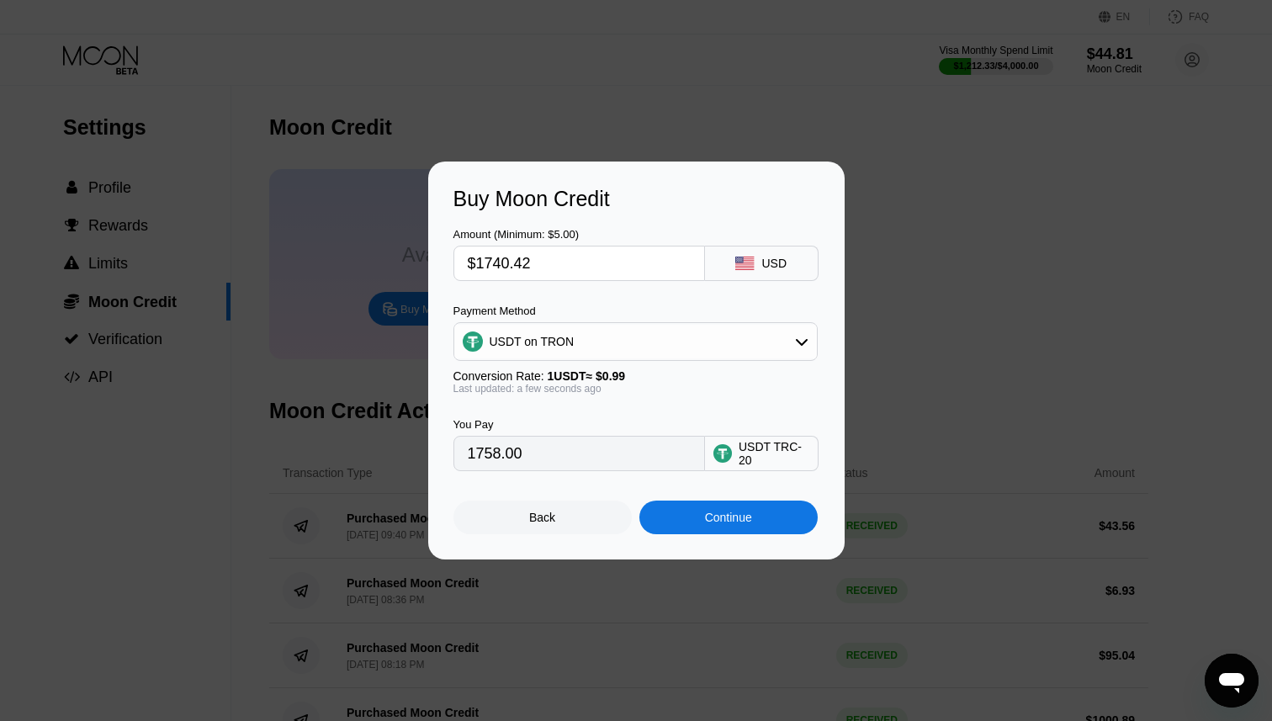
click at [718, 521] on div "Continue" at bounding box center [728, 517] width 47 height 13
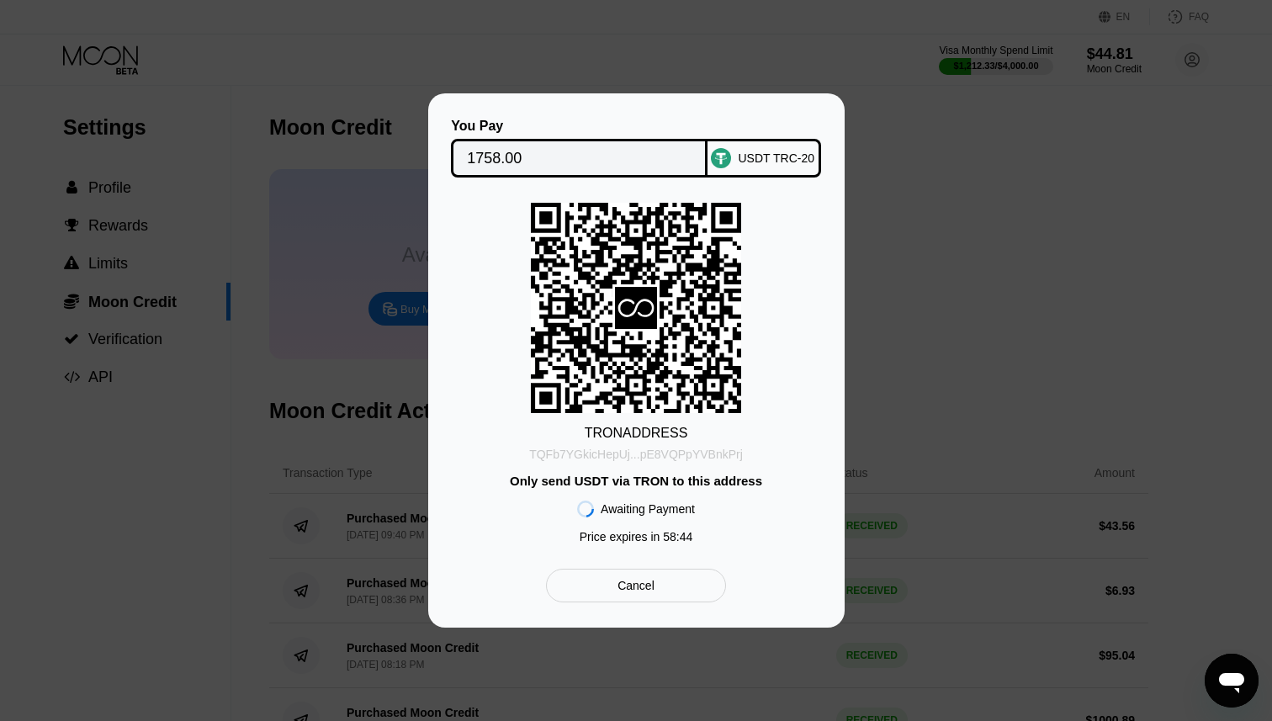
click at [634, 459] on div "TQFb7YGkicHepUj...pE8VQPpYVBnkPrj" at bounding box center [636, 454] width 214 height 13
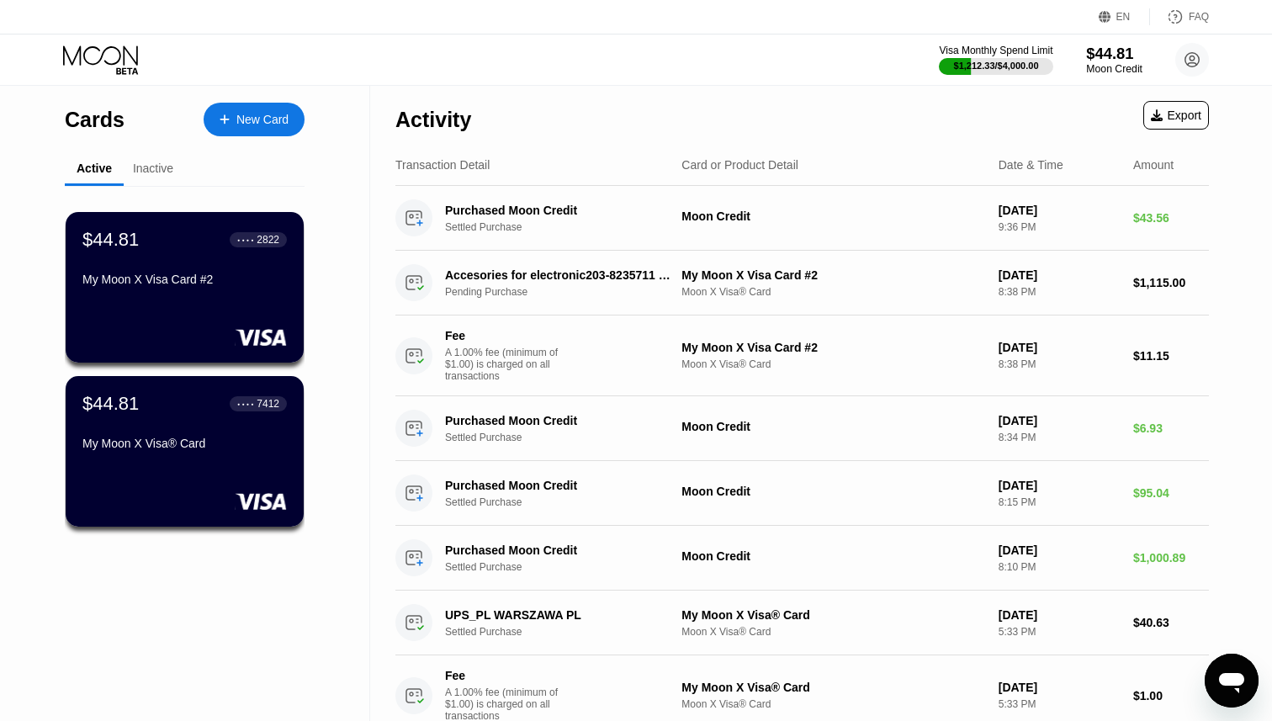
click at [1105, 50] on div "$44.81" at bounding box center [1114, 54] width 56 height 18
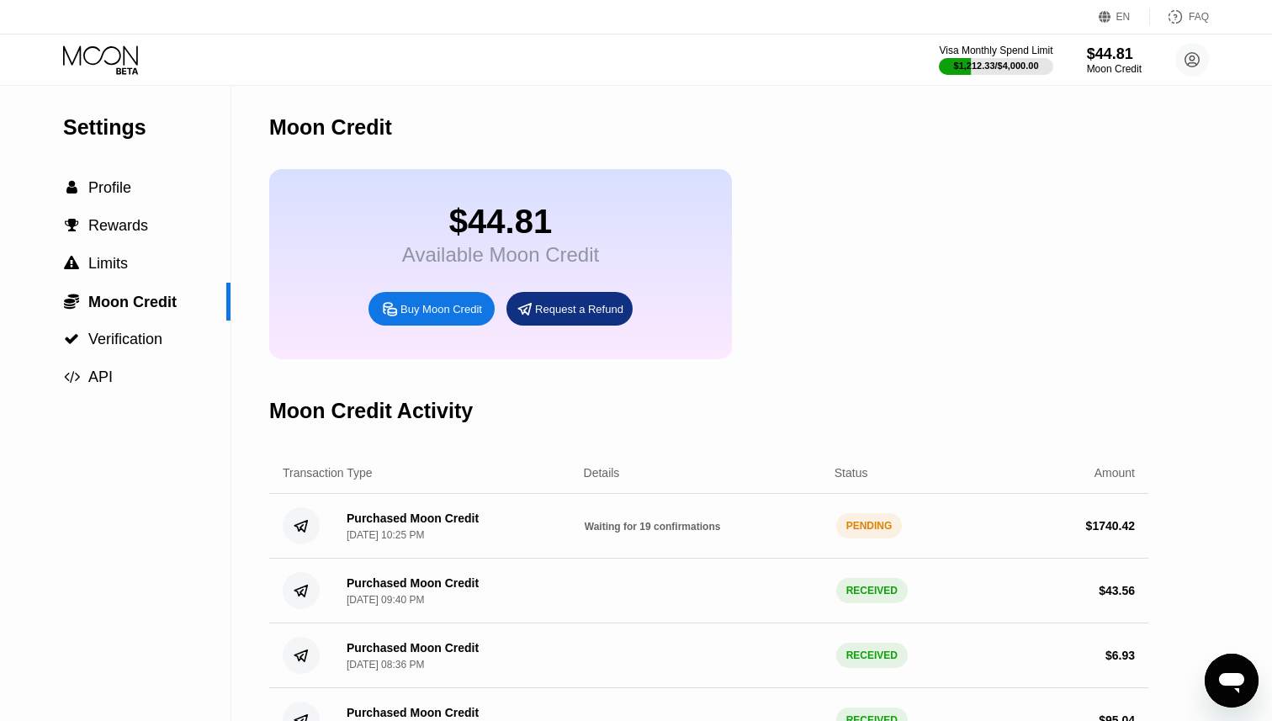
scroll to position [4, 0]
click at [858, 519] on div "PENDING" at bounding box center [869, 525] width 66 height 25
click at [857, 543] on div "Purchased Moon Credit Aug 20, 2025, 10:25 PM Waiting for 22 confirmations PENDI…" at bounding box center [708, 526] width 879 height 65
click at [687, 527] on span "Waiting for 22 confirmations" at bounding box center [653, 527] width 136 height 12
click at [105, 59] on icon at bounding box center [102, 59] width 78 height 29
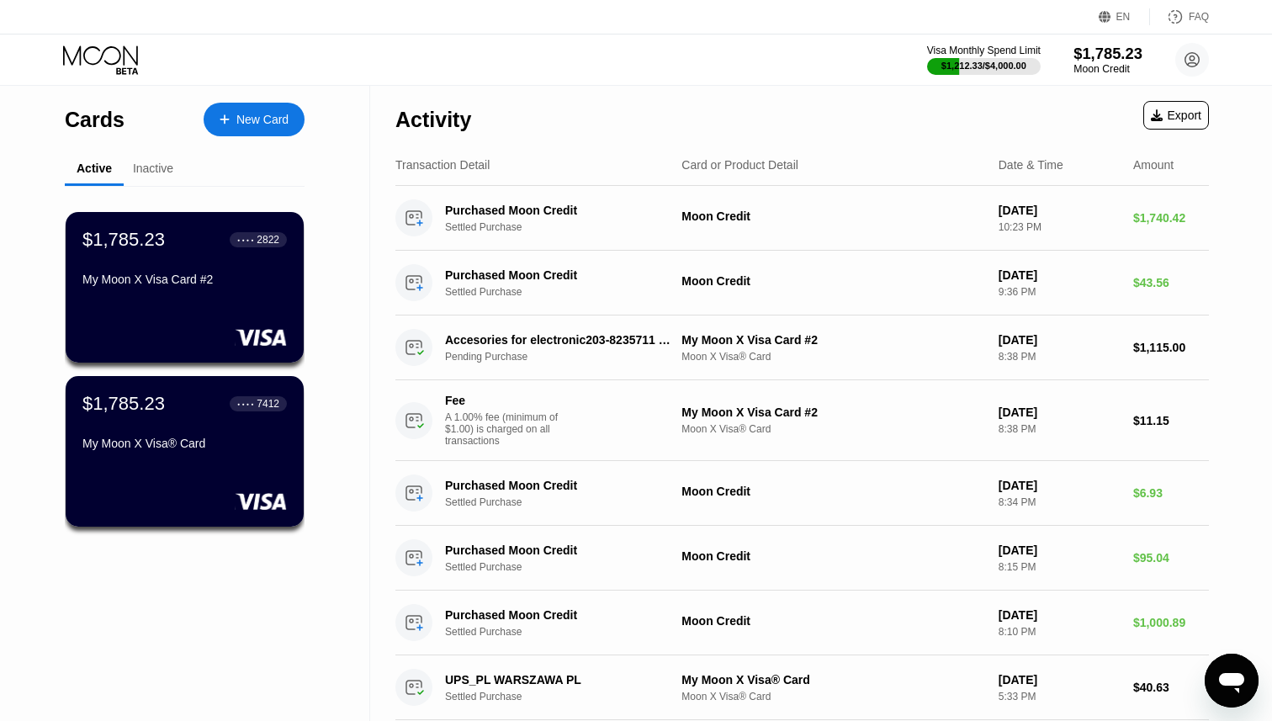
click at [1111, 49] on div "$1,785.23" at bounding box center [1108, 54] width 69 height 18
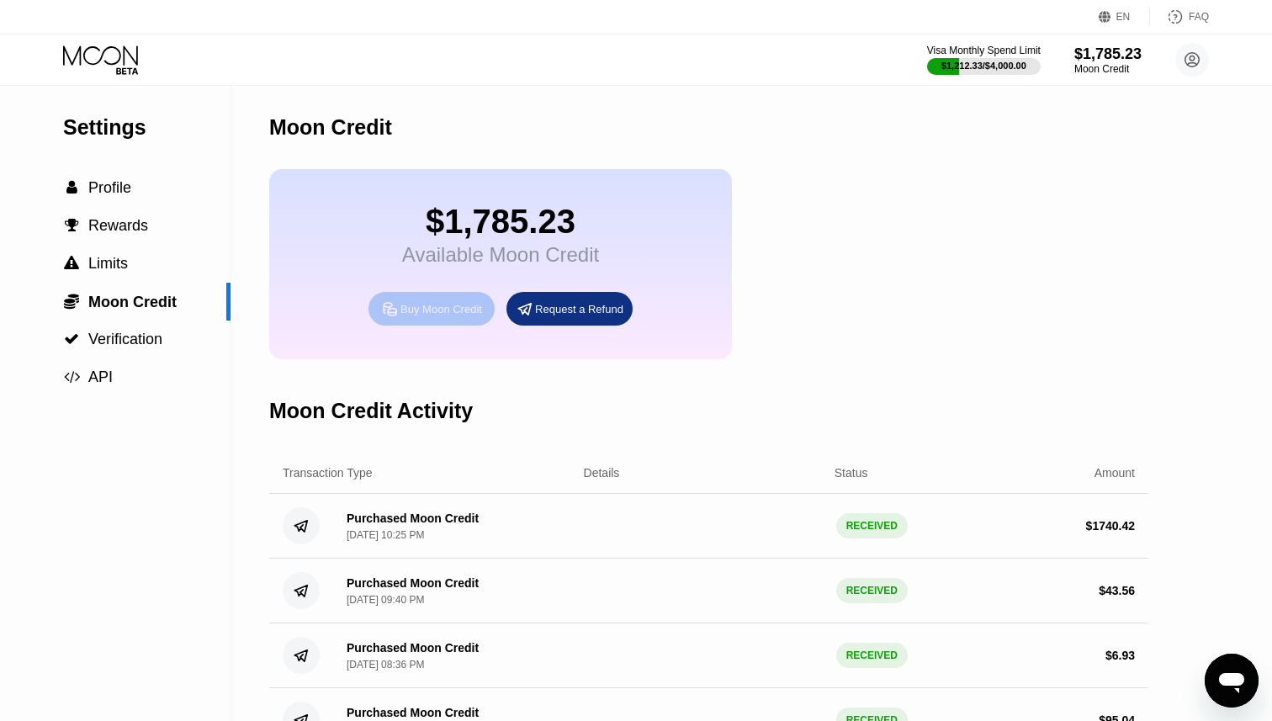
click at [455, 305] on div "Buy Moon Credit" at bounding box center [441, 309] width 82 height 14
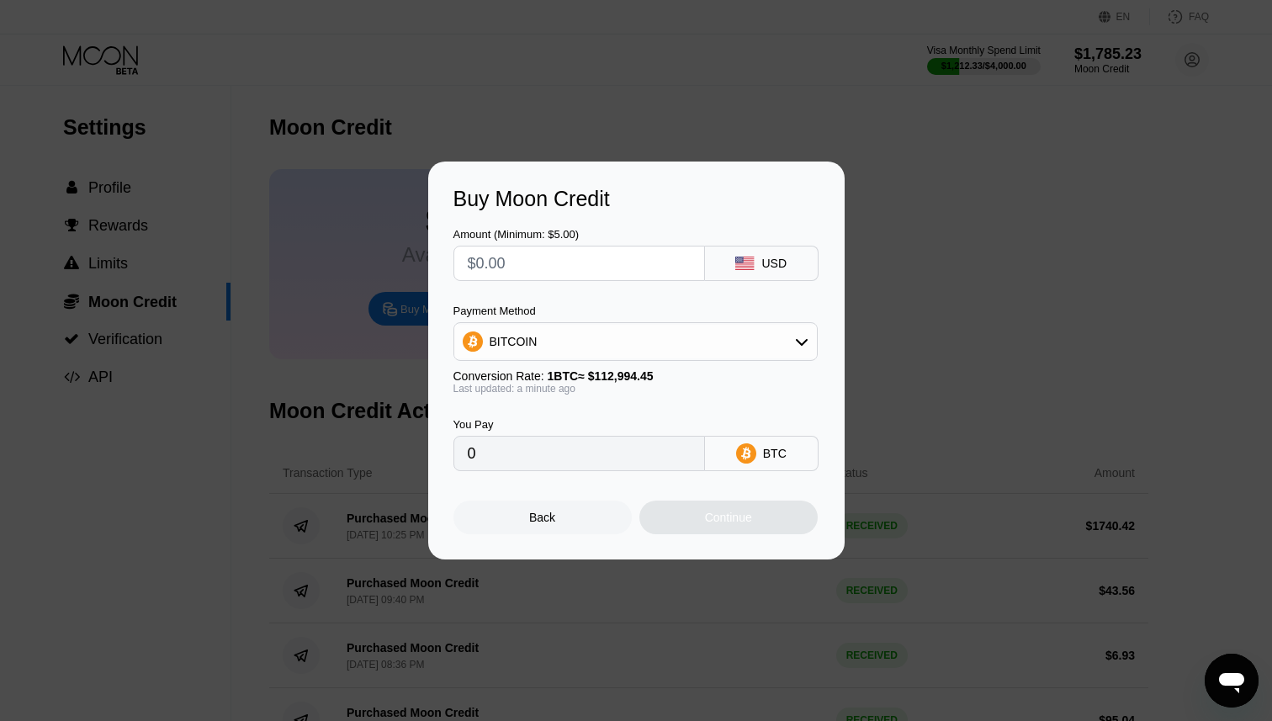
click at [528, 254] on input "text" at bounding box center [579, 264] width 223 height 34
type input "$1"
type input "0.00000885"
type input "$18"
type input "0.00015930"
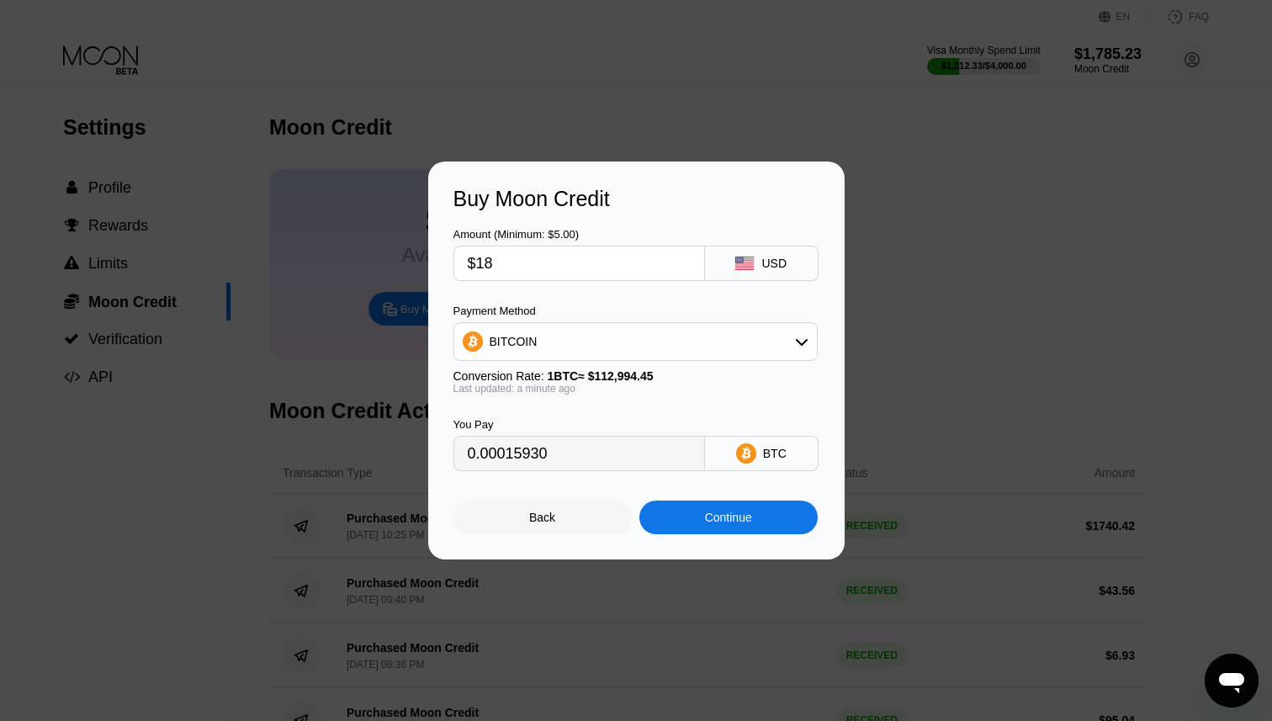
type input "$186"
type input "0.00164610"
type input "$1867"
type input "0.01652294"
type input "$1867"
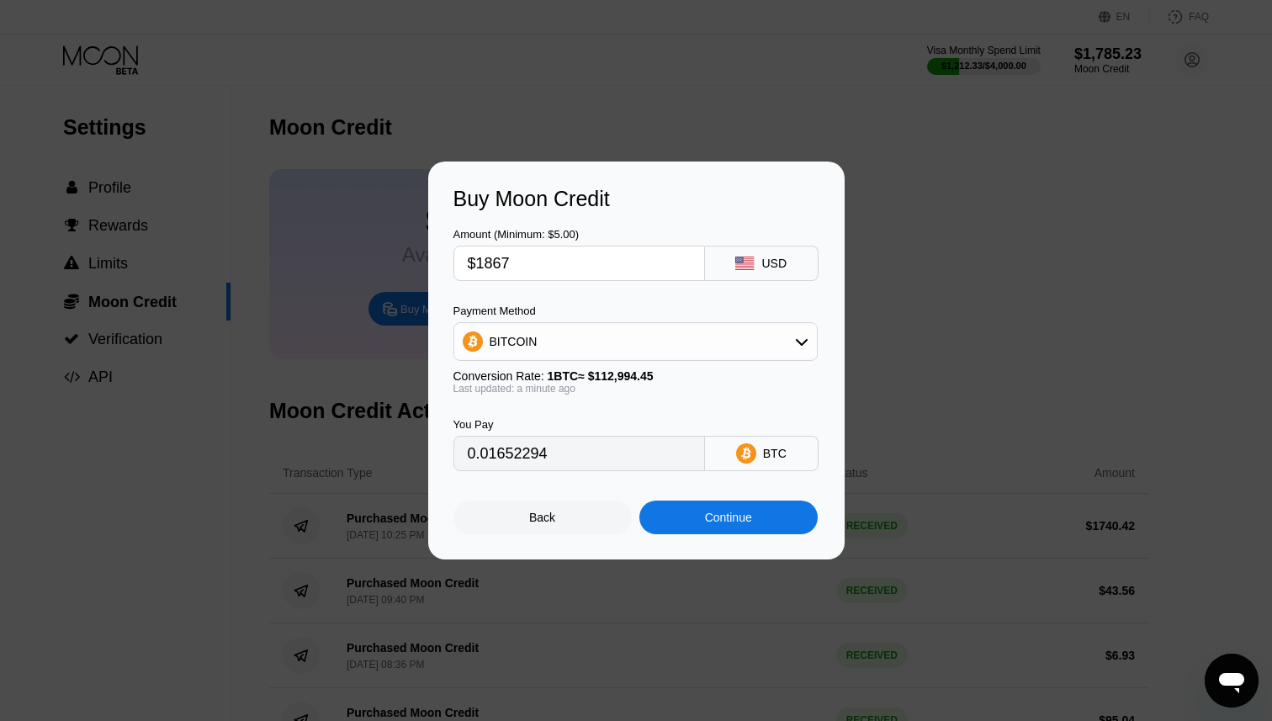
click at [565, 345] on div "BITCOIN" at bounding box center [635, 342] width 363 height 34
click at [561, 428] on span "USDT on TRON" at bounding box center [536, 424] width 85 height 13
type input "1885.86"
click at [544, 519] on div "Back" at bounding box center [542, 517] width 26 height 13
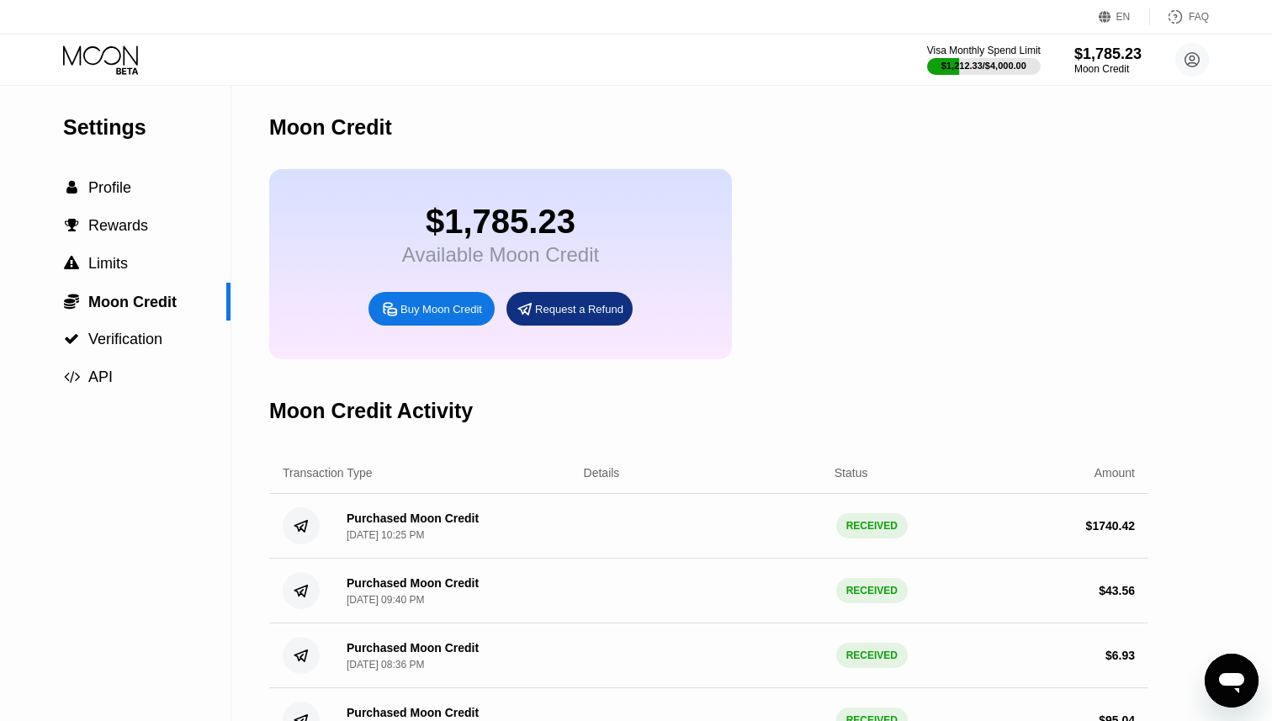
click at [125, 60] on icon at bounding box center [102, 59] width 78 height 29
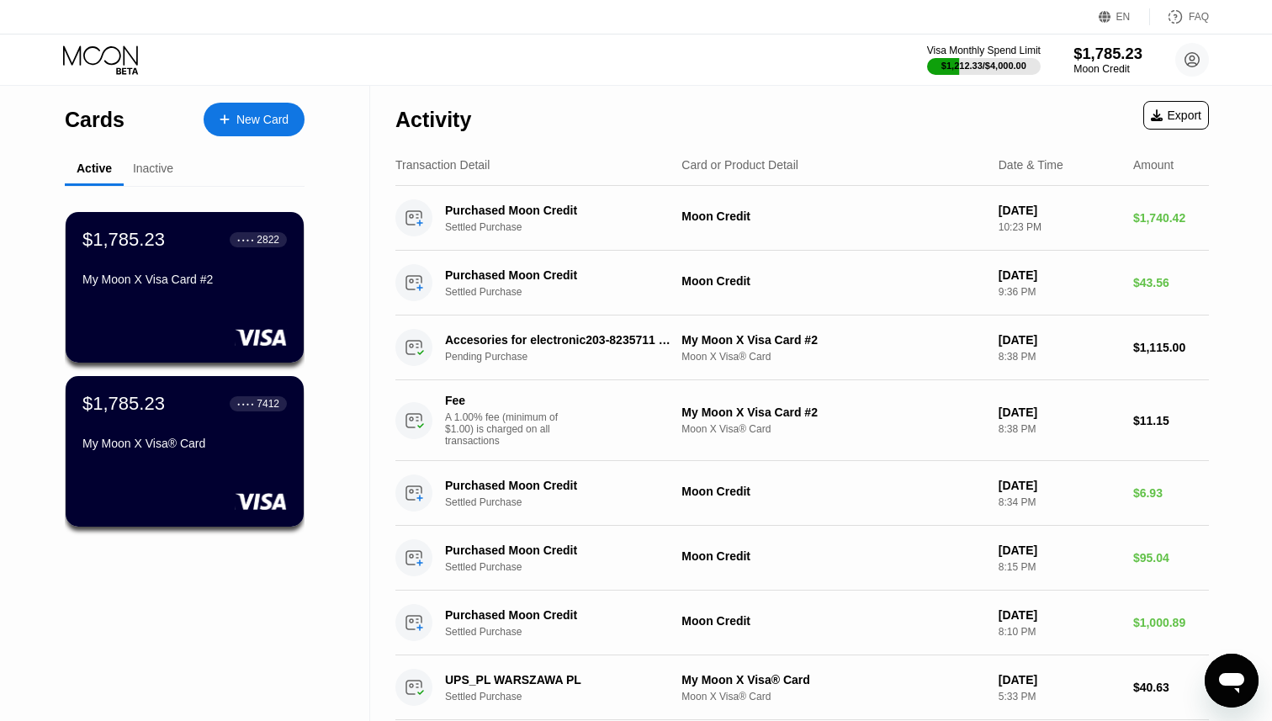
click at [1095, 56] on div "$1,785.23" at bounding box center [1108, 54] width 69 height 18
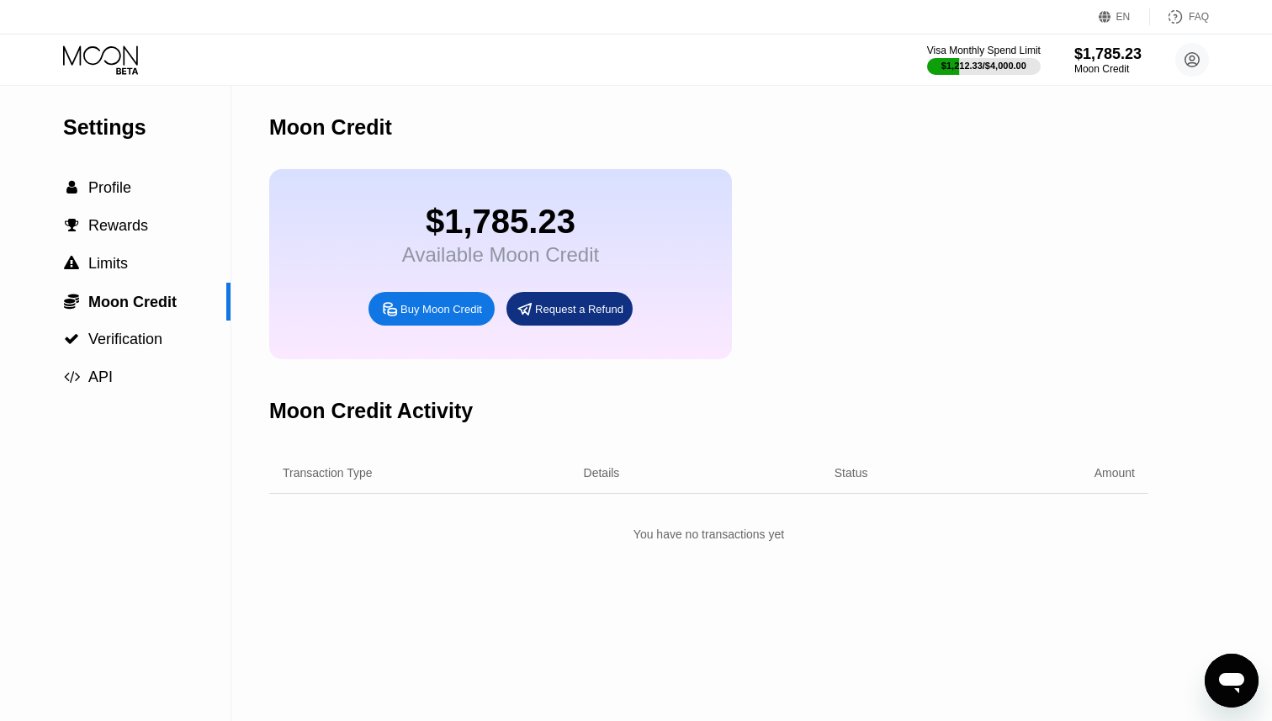
click at [416, 318] on div "Buy Moon Credit" at bounding box center [432, 309] width 126 height 34
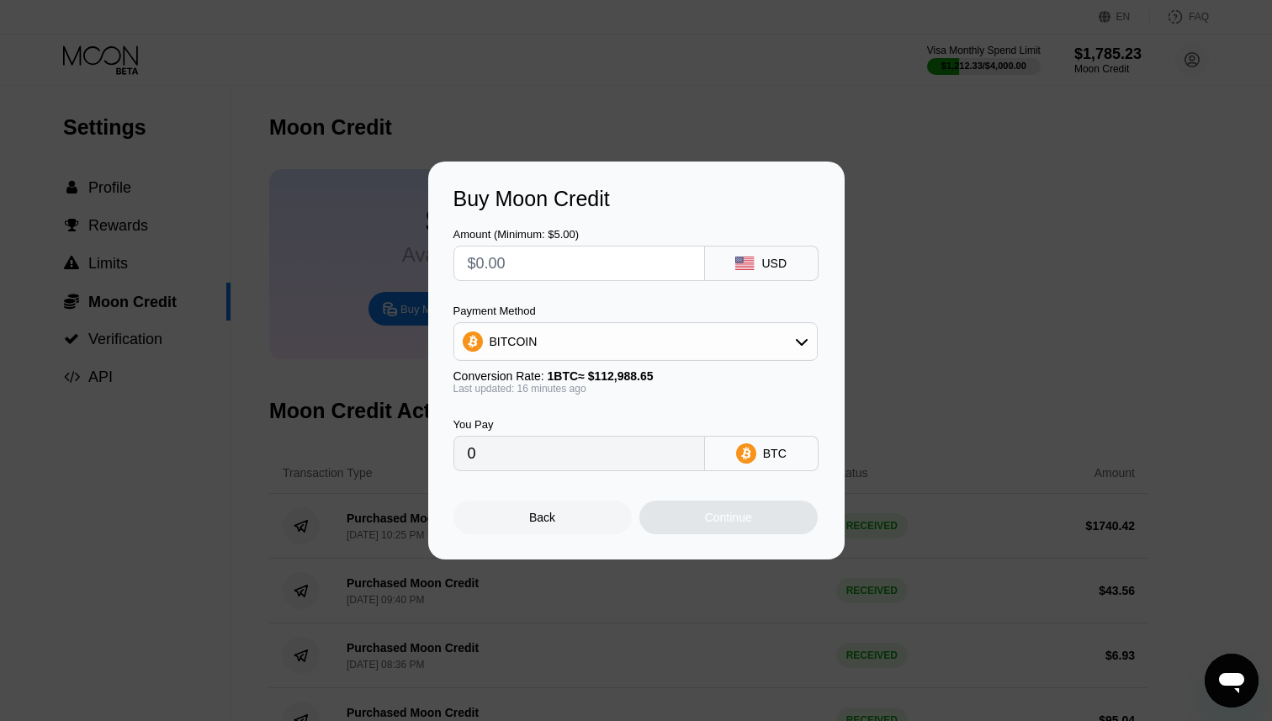
click at [510, 257] on input "text" at bounding box center [579, 264] width 223 height 34
click at [613, 262] on input "text" at bounding box center [579, 264] width 223 height 34
type input "$1"
type input "0.00000885"
type input "$18"
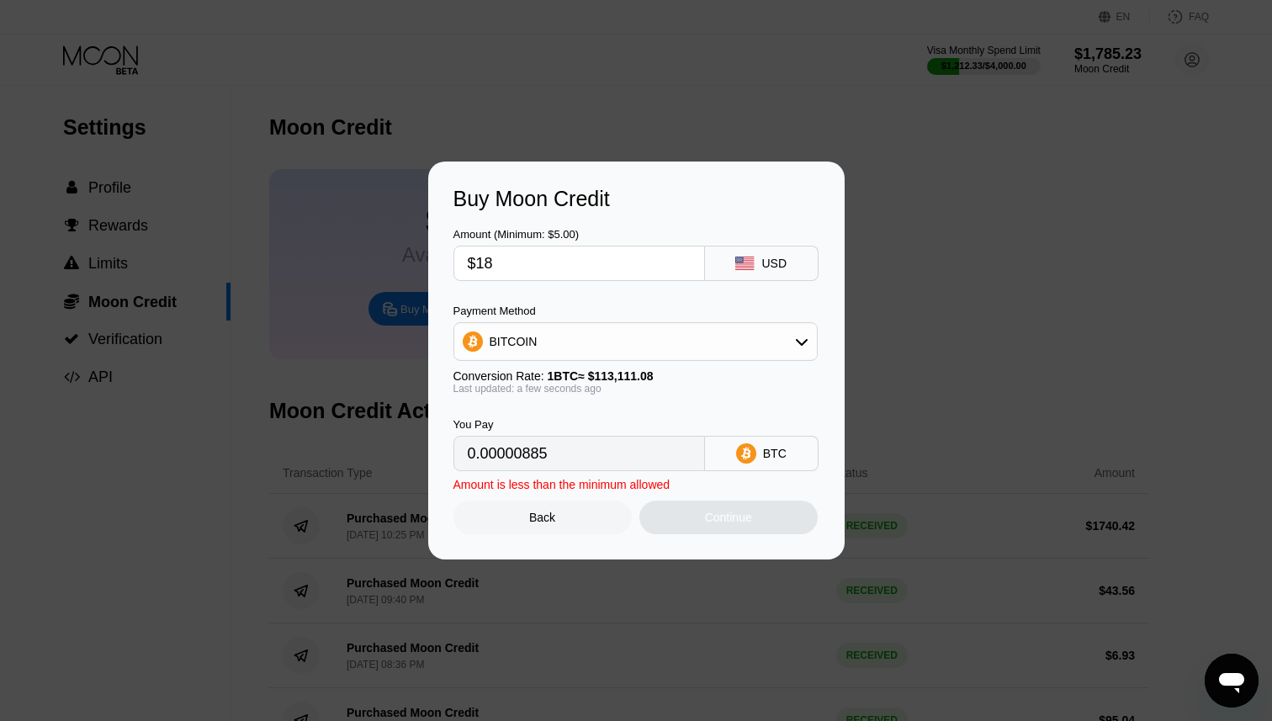
type input "0.00015914"
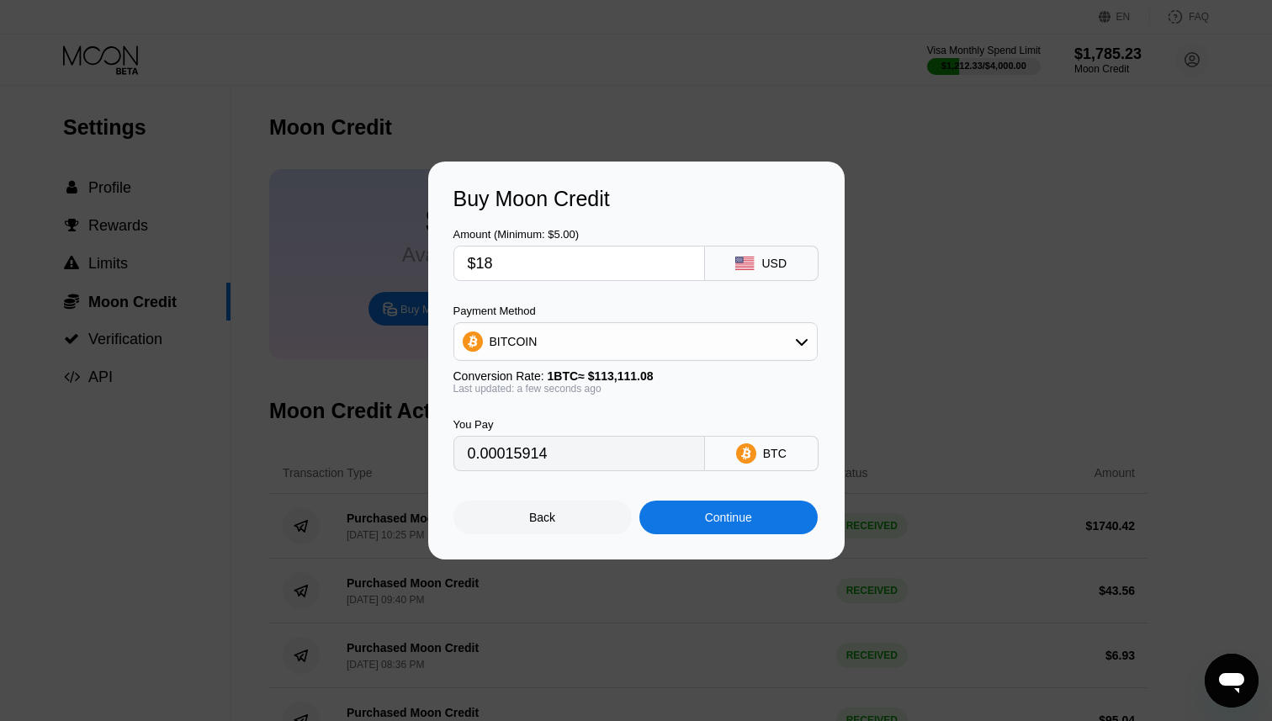
type input "$186"
type input "0.00164441"
type input "$1865"
type input "0.01648822"
type input "$1865"
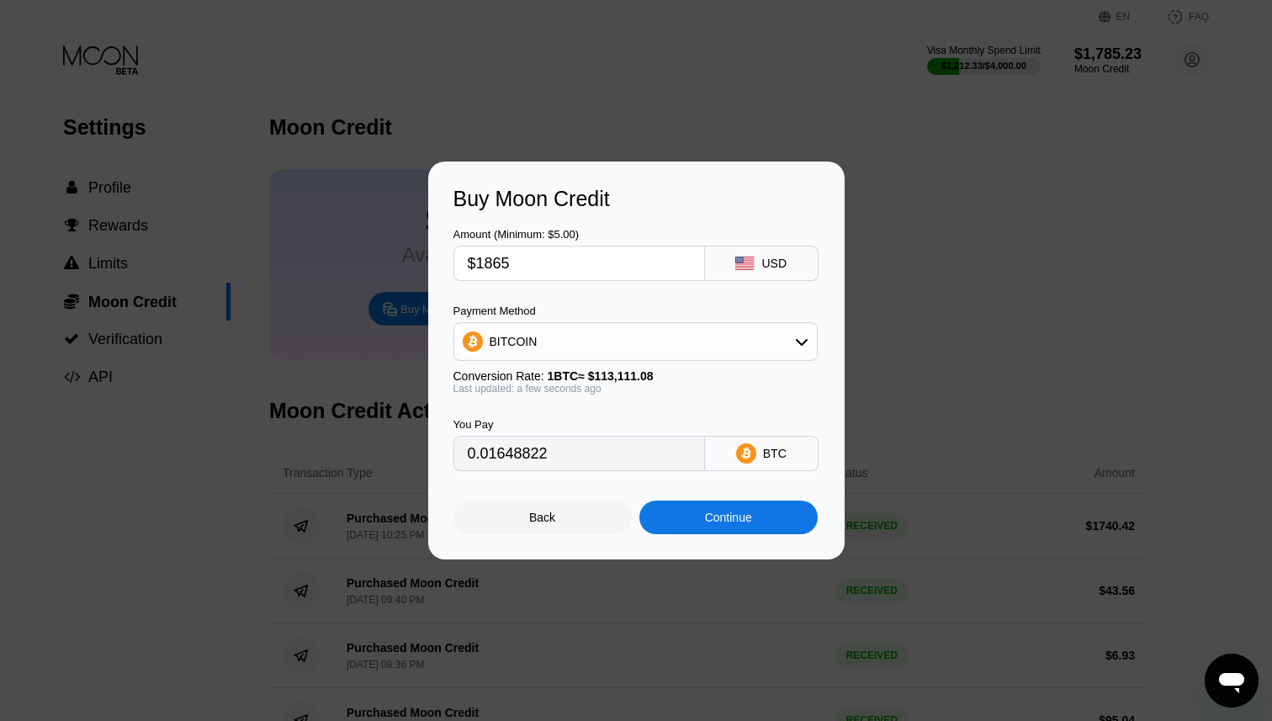
click at [687, 329] on div "BITCOIN" at bounding box center [635, 342] width 363 height 34
click at [602, 422] on div "USDT on TRON" at bounding box center [645, 424] width 317 height 13
type input "1883.84"
click at [546, 522] on div "Back" at bounding box center [542, 517] width 26 height 13
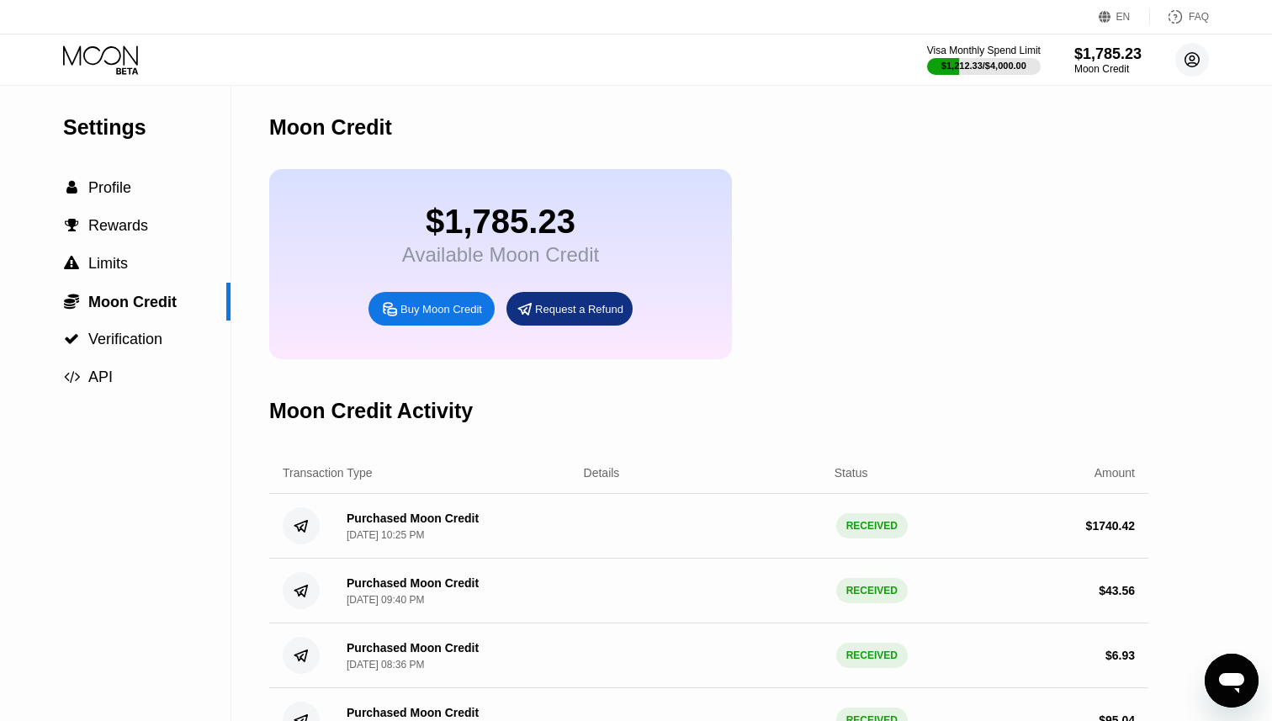
click at [1188, 61] on circle at bounding box center [1192, 60] width 34 height 34
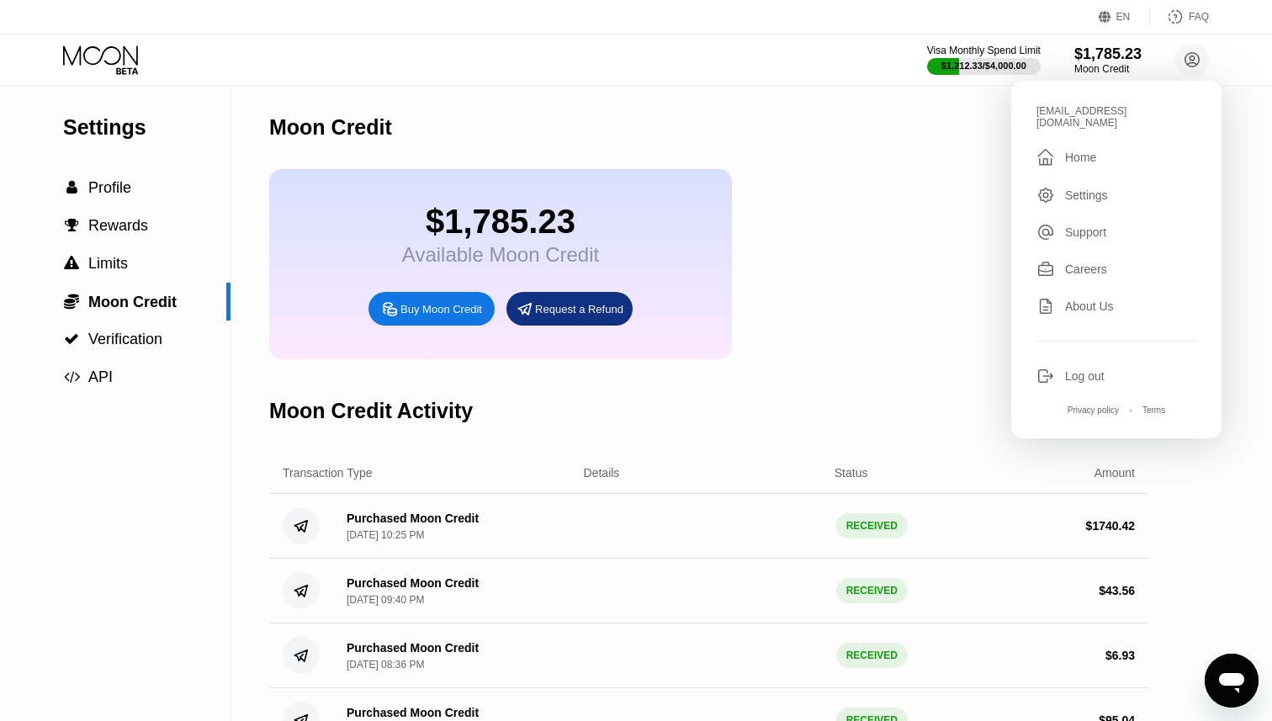
click at [943, 325] on div "$1,785.23 Available Moon Credit Buy Moon Credit Request a Refund" at bounding box center [708, 264] width 879 height 190
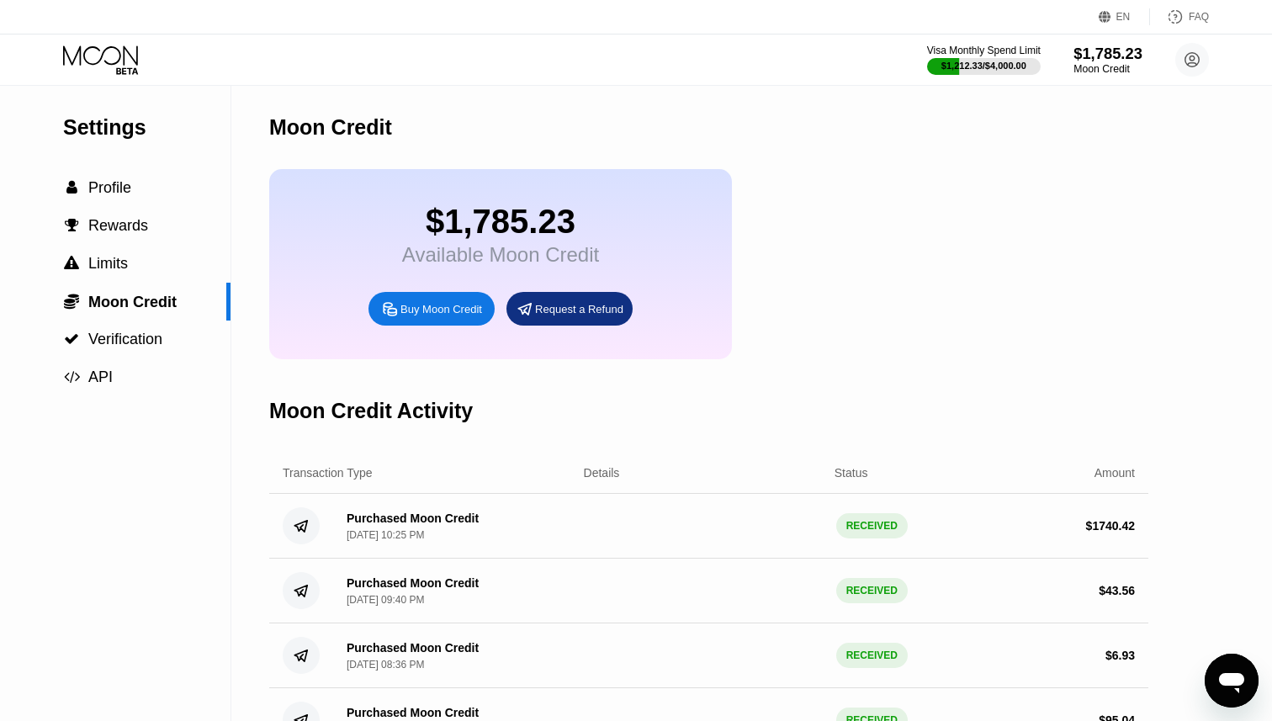
click at [1110, 57] on div "$1,785.23" at bounding box center [1108, 54] width 69 height 18
click at [1100, 50] on div "$1,785.23" at bounding box center [1108, 54] width 69 height 18
click at [424, 327] on div "$1,785.23 Available Moon Credit Buy Moon Credit Request a Refund" at bounding box center [500, 264] width 463 height 190
click at [437, 316] on div "Buy Moon Credit" at bounding box center [441, 309] width 82 height 14
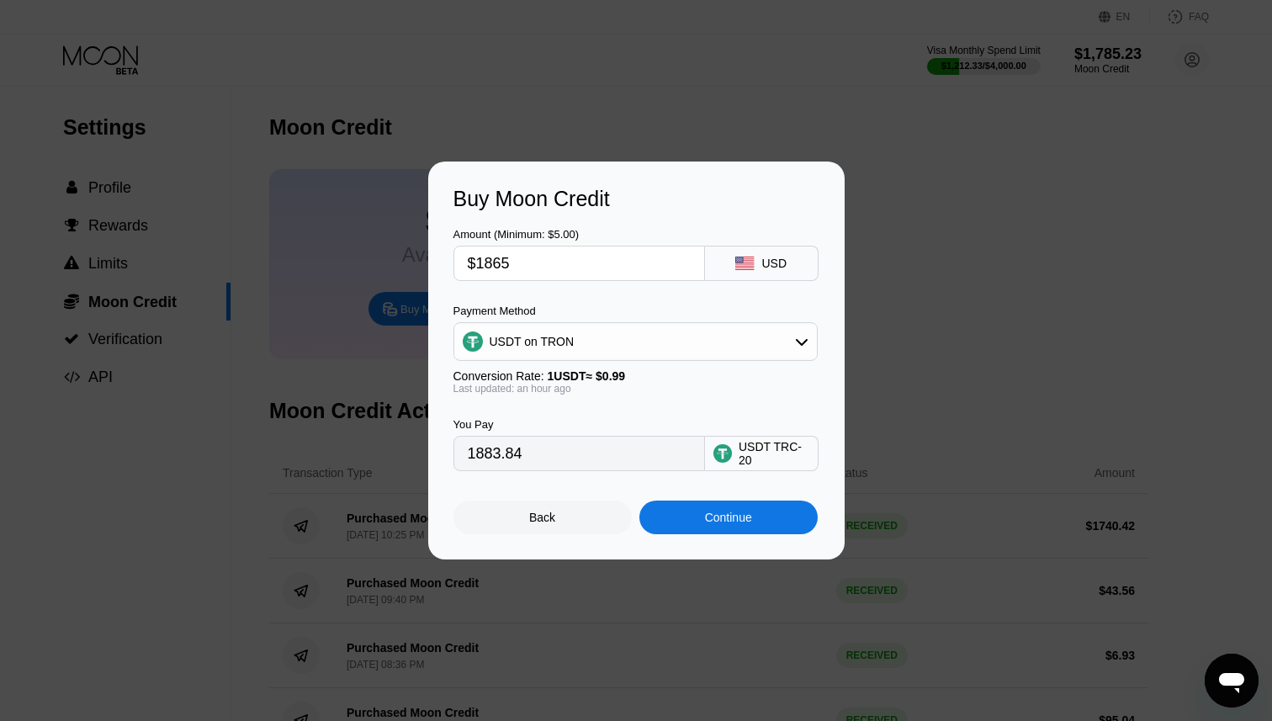
click at [549, 268] on input "$1865" at bounding box center [579, 264] width 223 height 34
type input "$1"
type input "1.01"
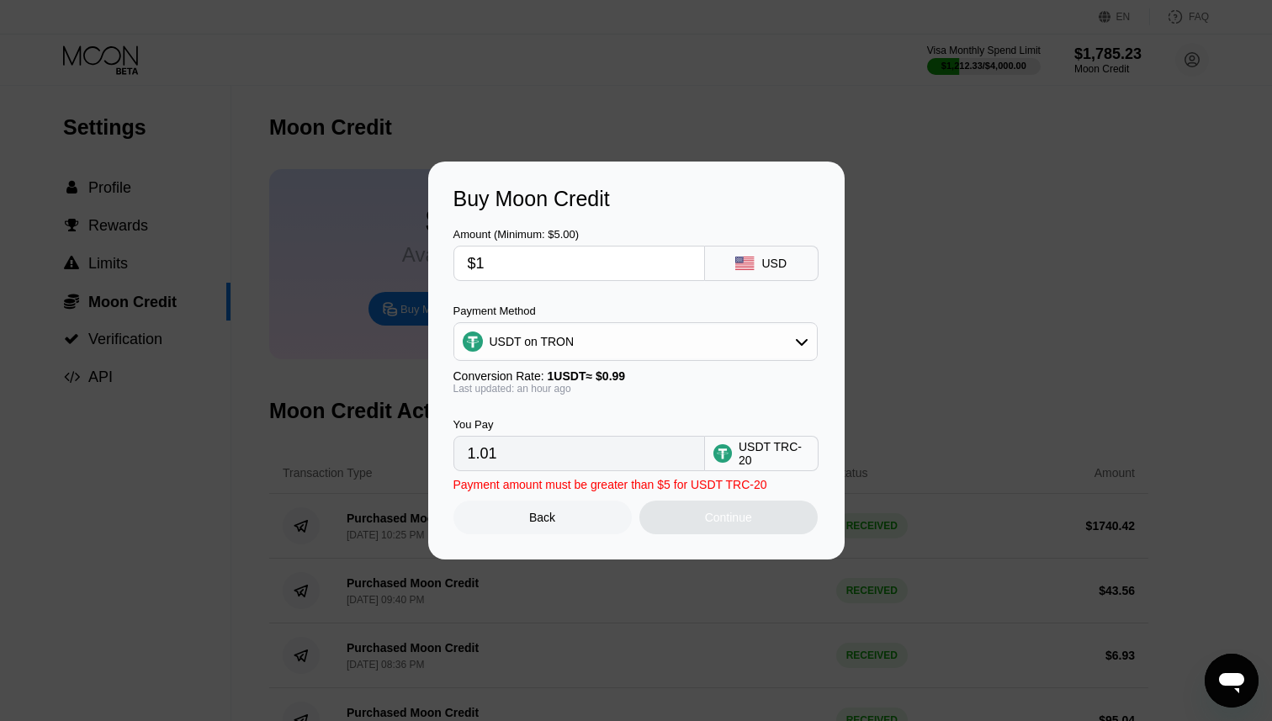
type input "$15"
type input "15.15"
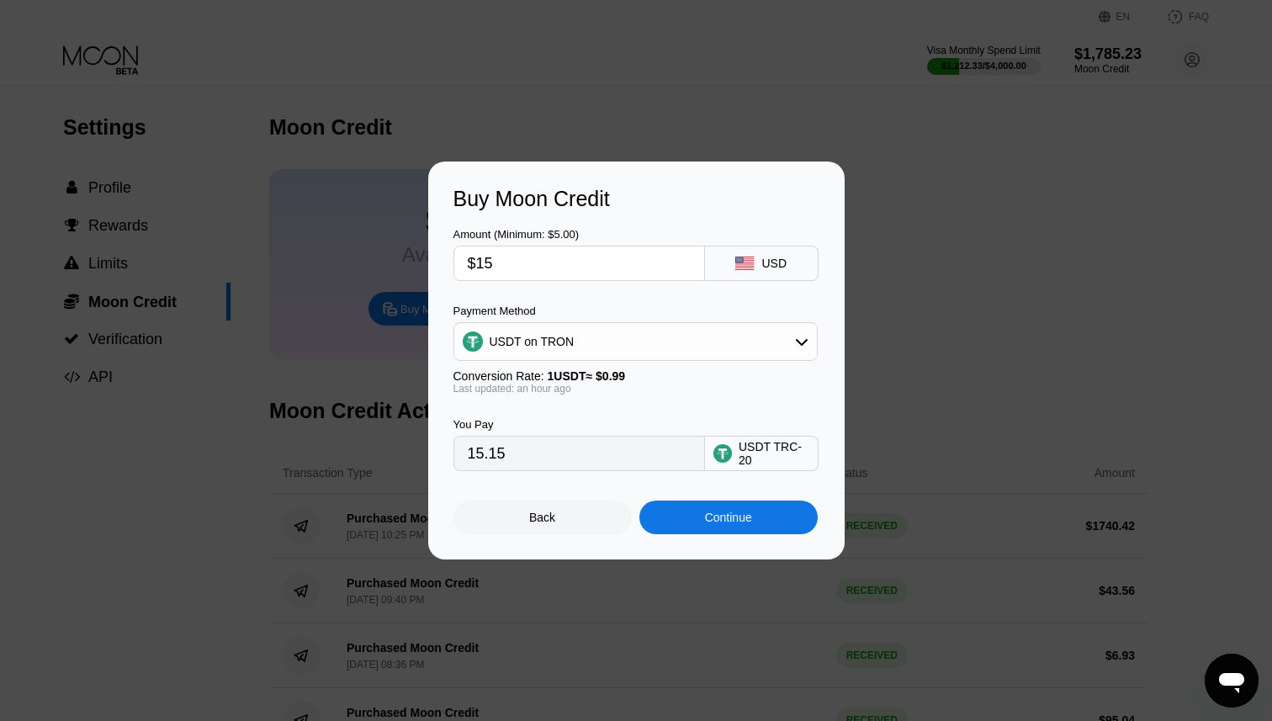
type input "$151"
type input "152.53"
type input "$1517"
type input "1532.32"
type input "$1517"
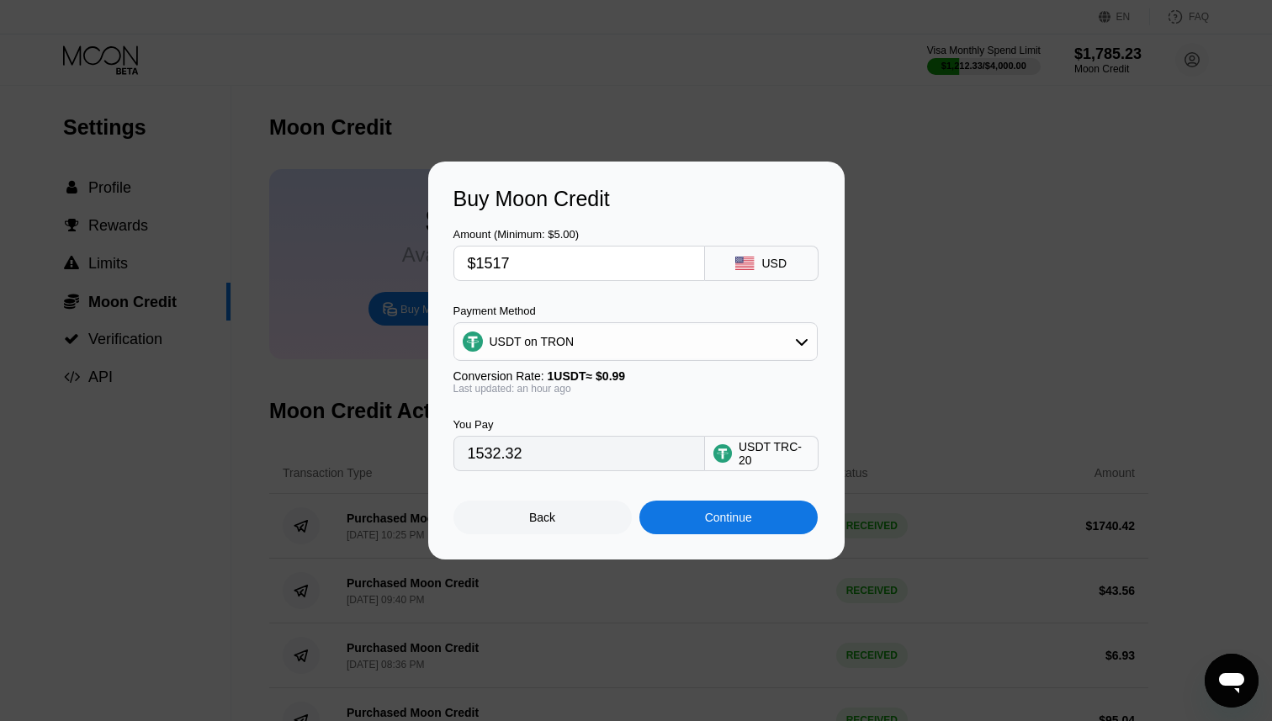
click at [546, 517] on div "Back" at bounding box center [542, 517] width 26 height 13
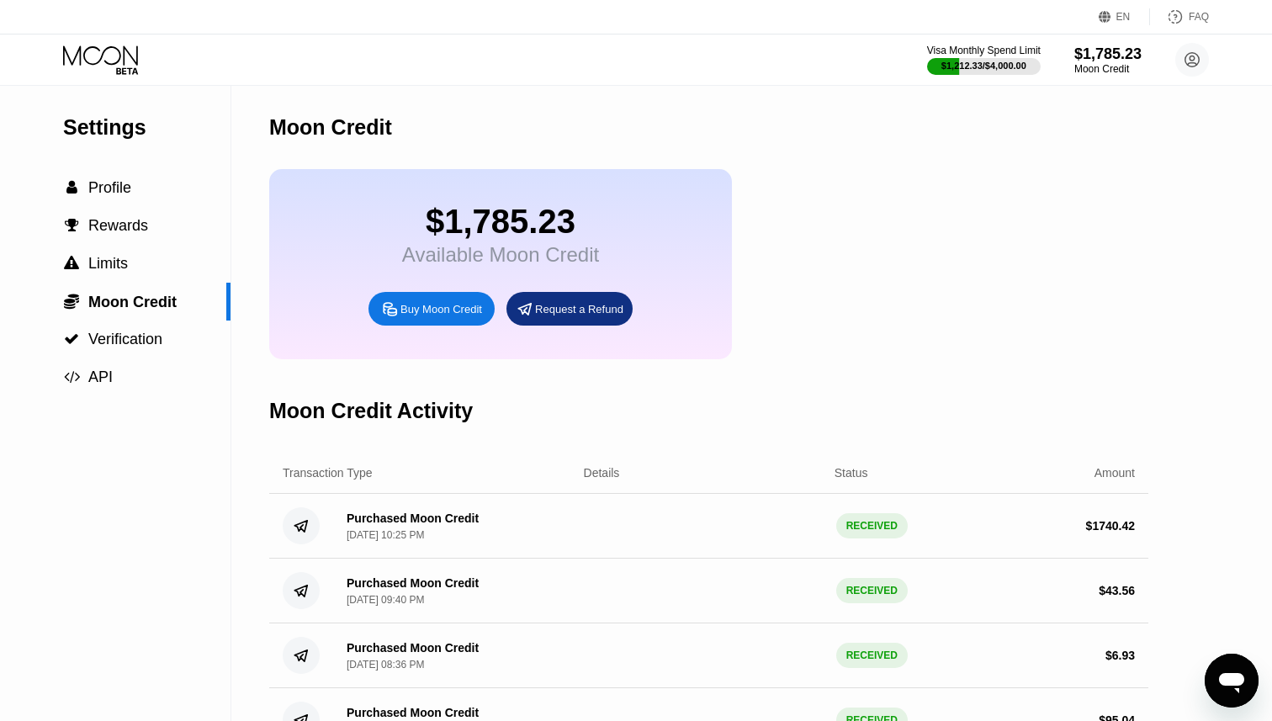
click at [946, 381] on div "Moon Credit Activity" at bounding box center [708, 410] width 879 height 83
click at [925, 267] on div "$1,785.23 Available Moon Credit Buy Moon Credit Request a Refund" at bounding box center [708, 264] width 879 height 190
click at [591, 319] on div "Request a Refund" at bounding box center [569, 309] width 126 height 34
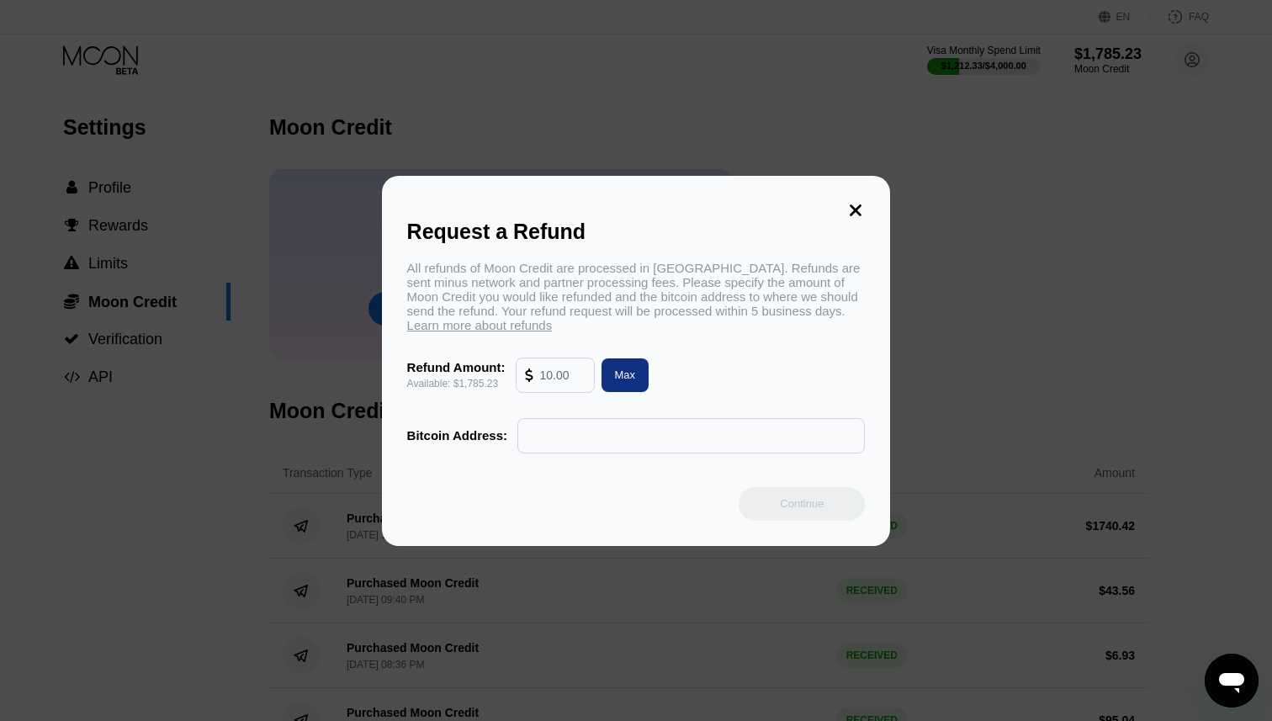
click at [553, 382] on input "text" at bounding box center [562, 375] width 45 height 34
click at [716, 372] on div "Refund Amount: Available: $1,785.23 Max" at bounding box center [636, 375] width 459 height 35
click at [849, 206] on icon at bounding box center [855, 210] width 19 height 19
